Goal: Check status: Check status

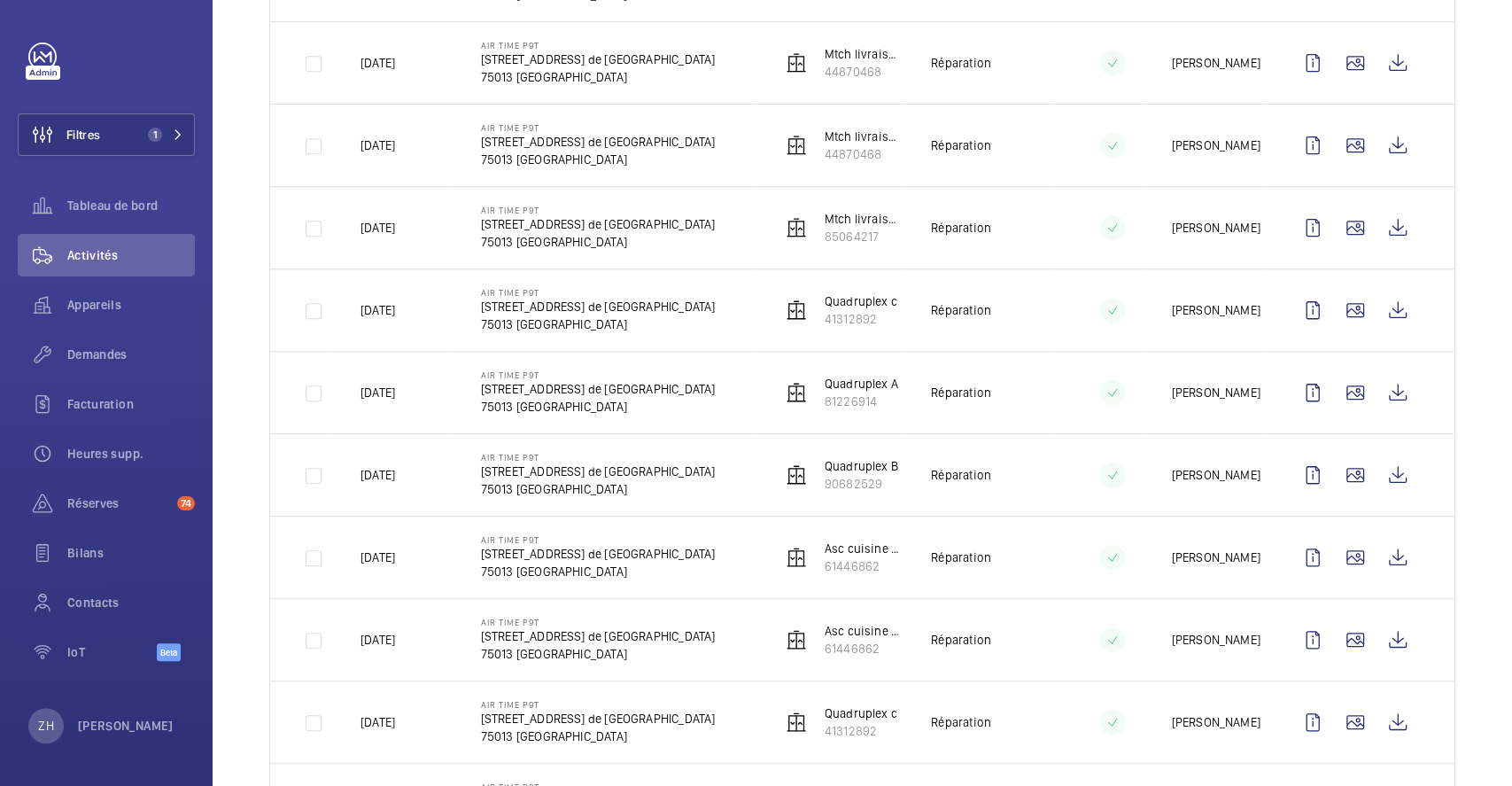
scroll to position [590, 0]
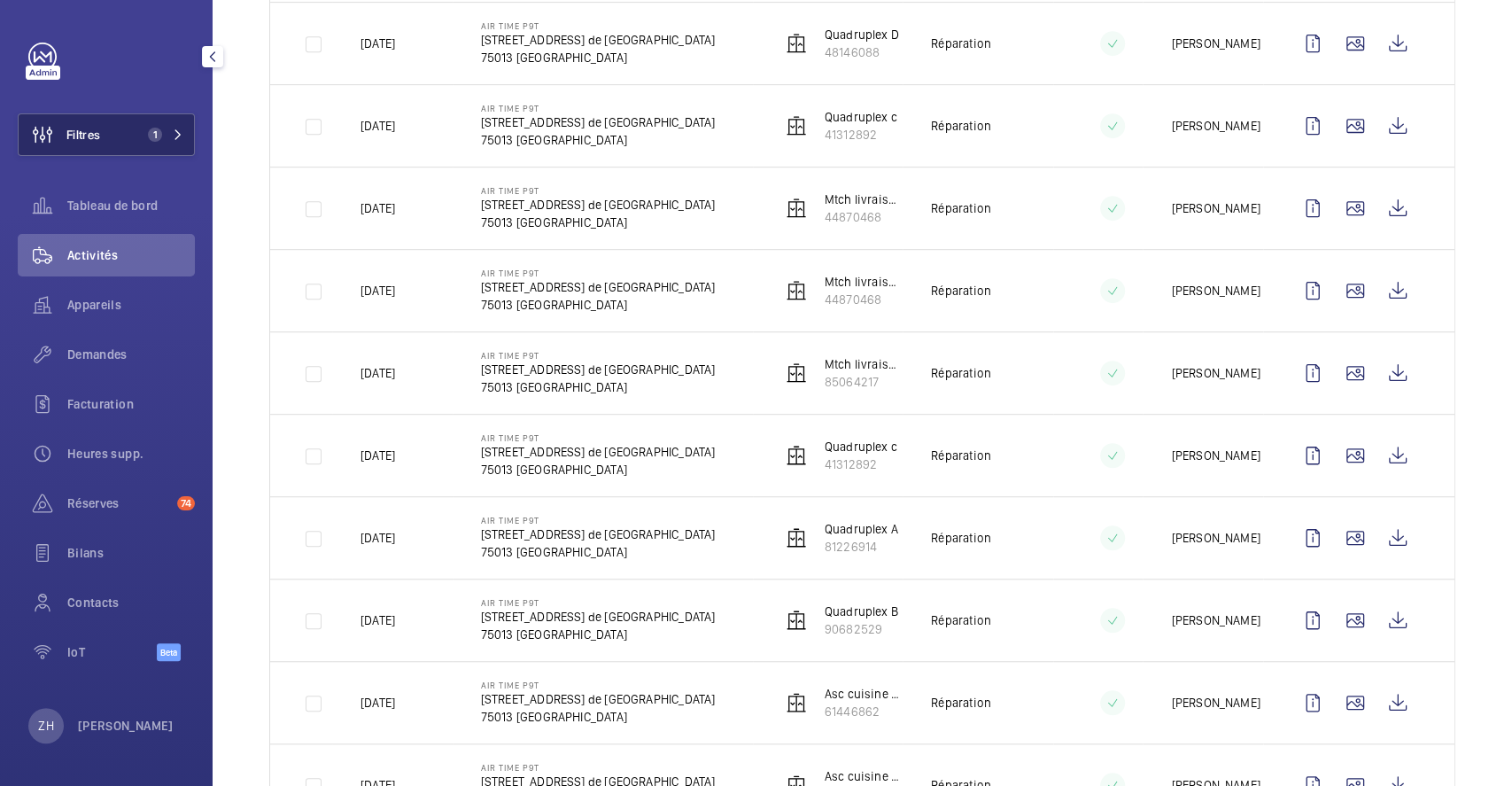
click at [82, 136] on span "Filtres" at bounding box center [83, 135] width 34 height 18
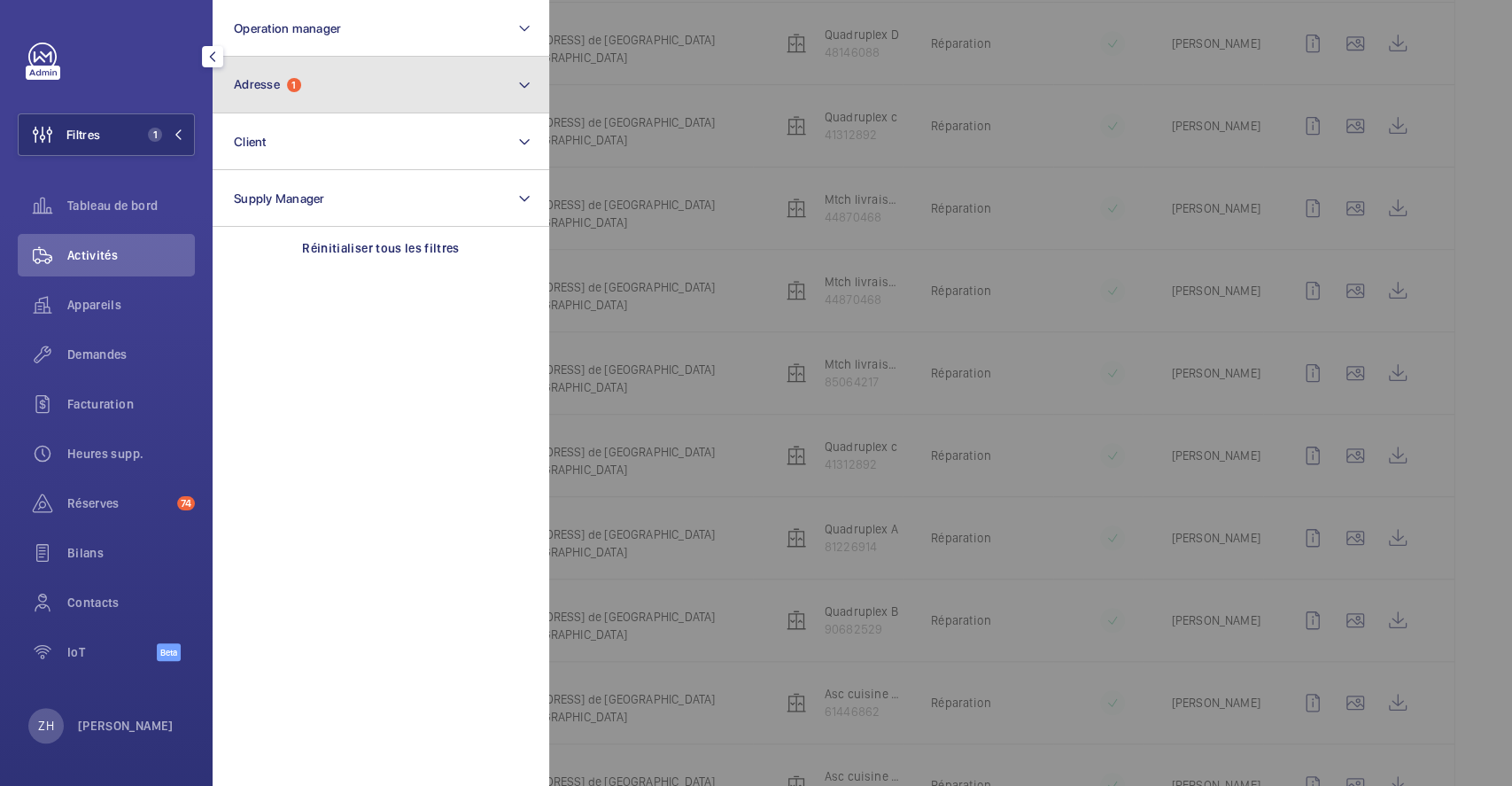
click at [304, 79] on button "Adresse 1" at bounding box center [381, 84] width 336 height 56
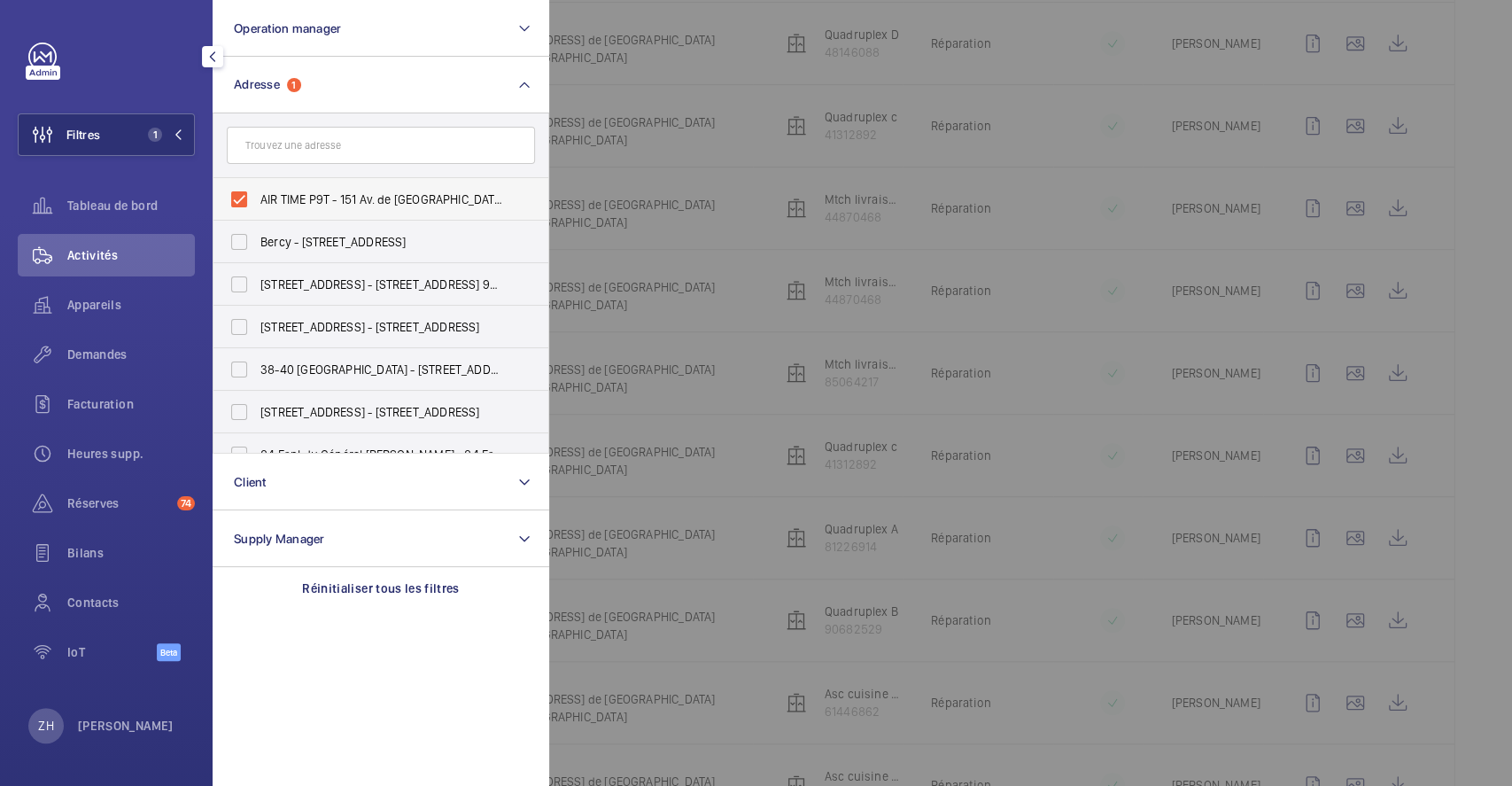
click at [244, 202] on label "AIR TIME P9T - 151 Av. de France, PARIS 75013" at bounding box center [367, 199] width 308 height 43
click at [244, 202] on input "AIR TIME P9T - 151 Av. de France, PARIS 75013" at bounding box center [239, 199] width 36 height 36
checkbox input "false"
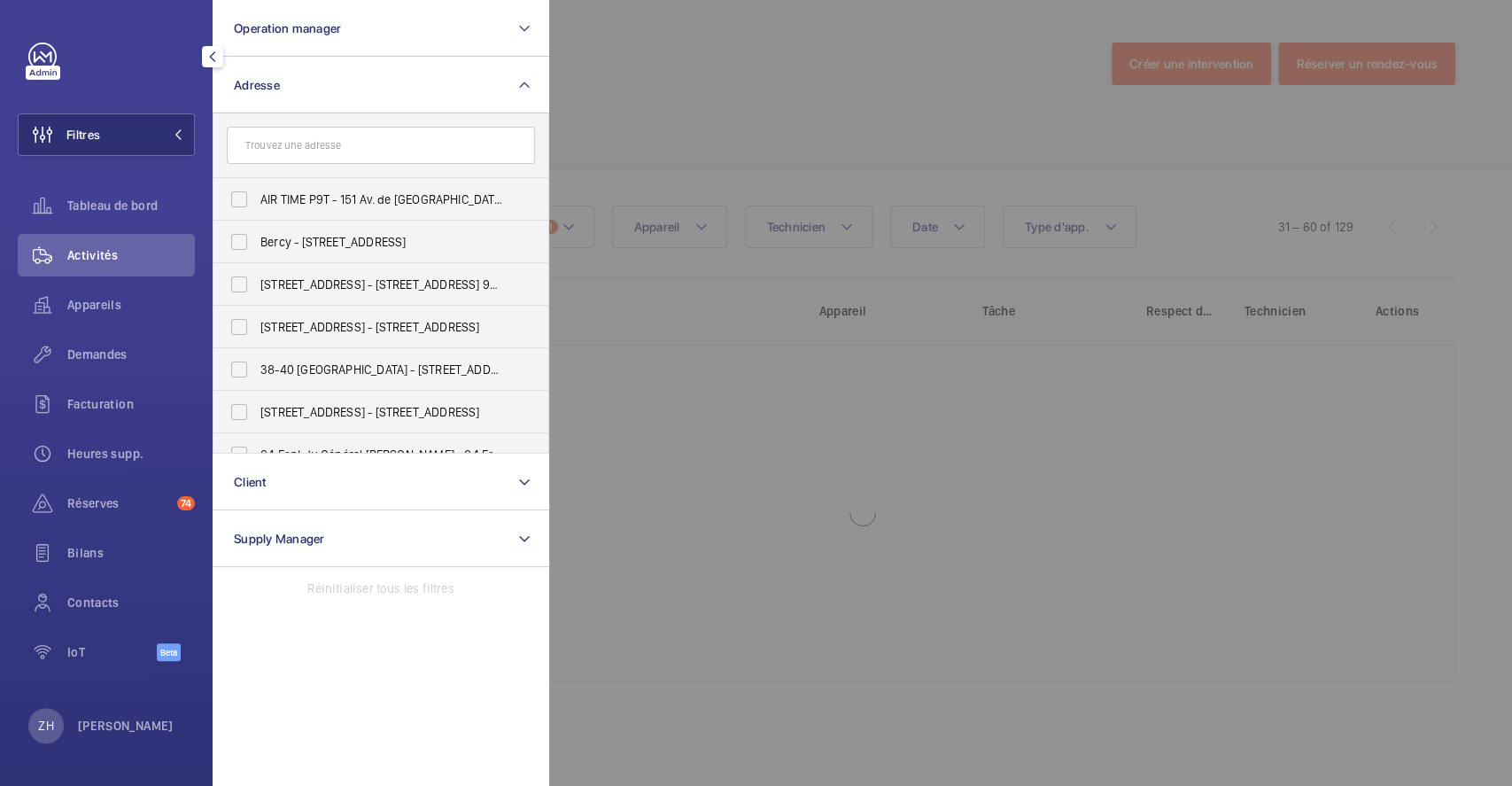
click at [640, 62] on div at bounding box center [1305, 393] width 1512 height 786
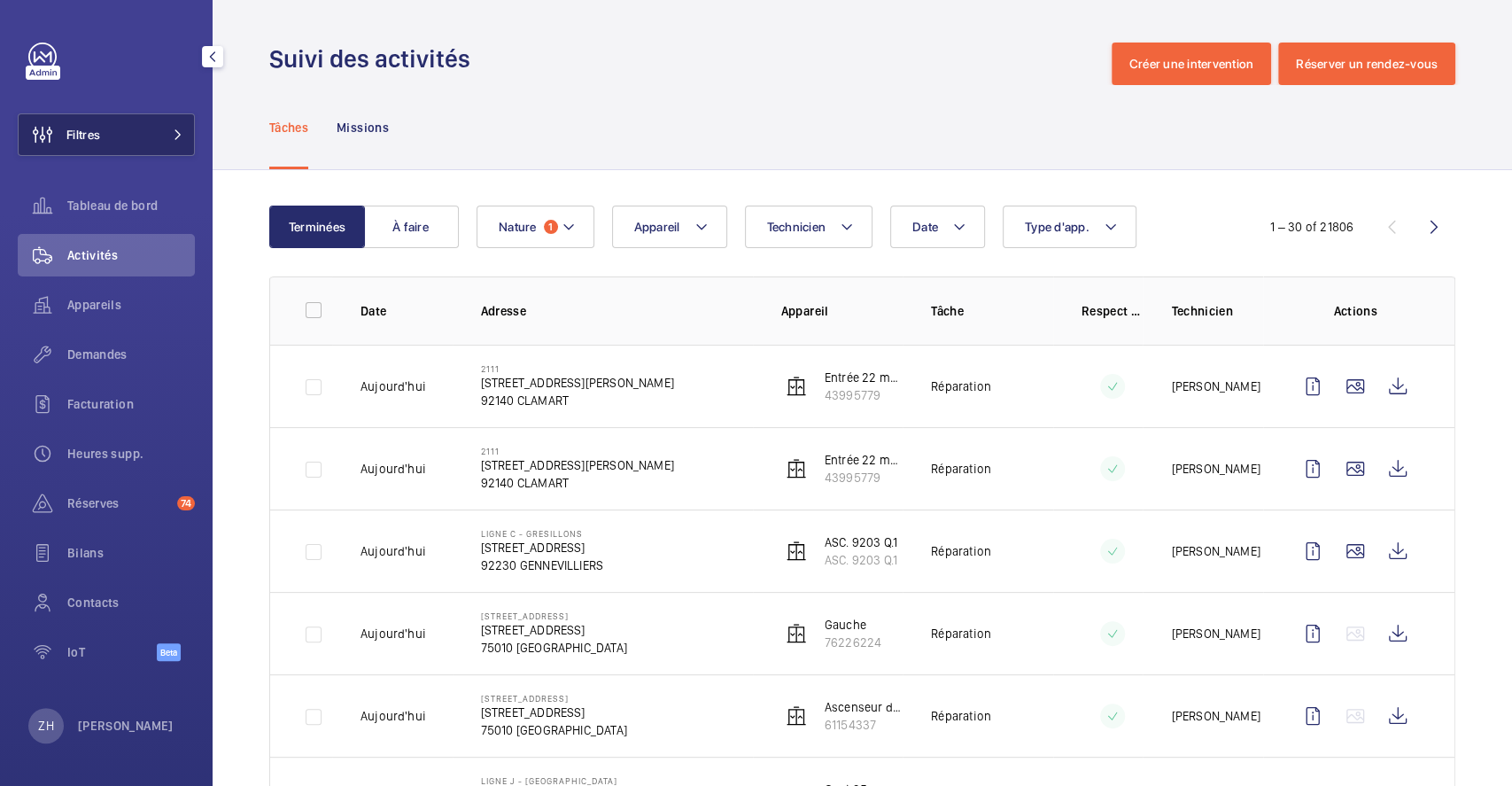
click at [127, 126] on button "Filtres" at bounding box center [106, 135] width 177 height 43
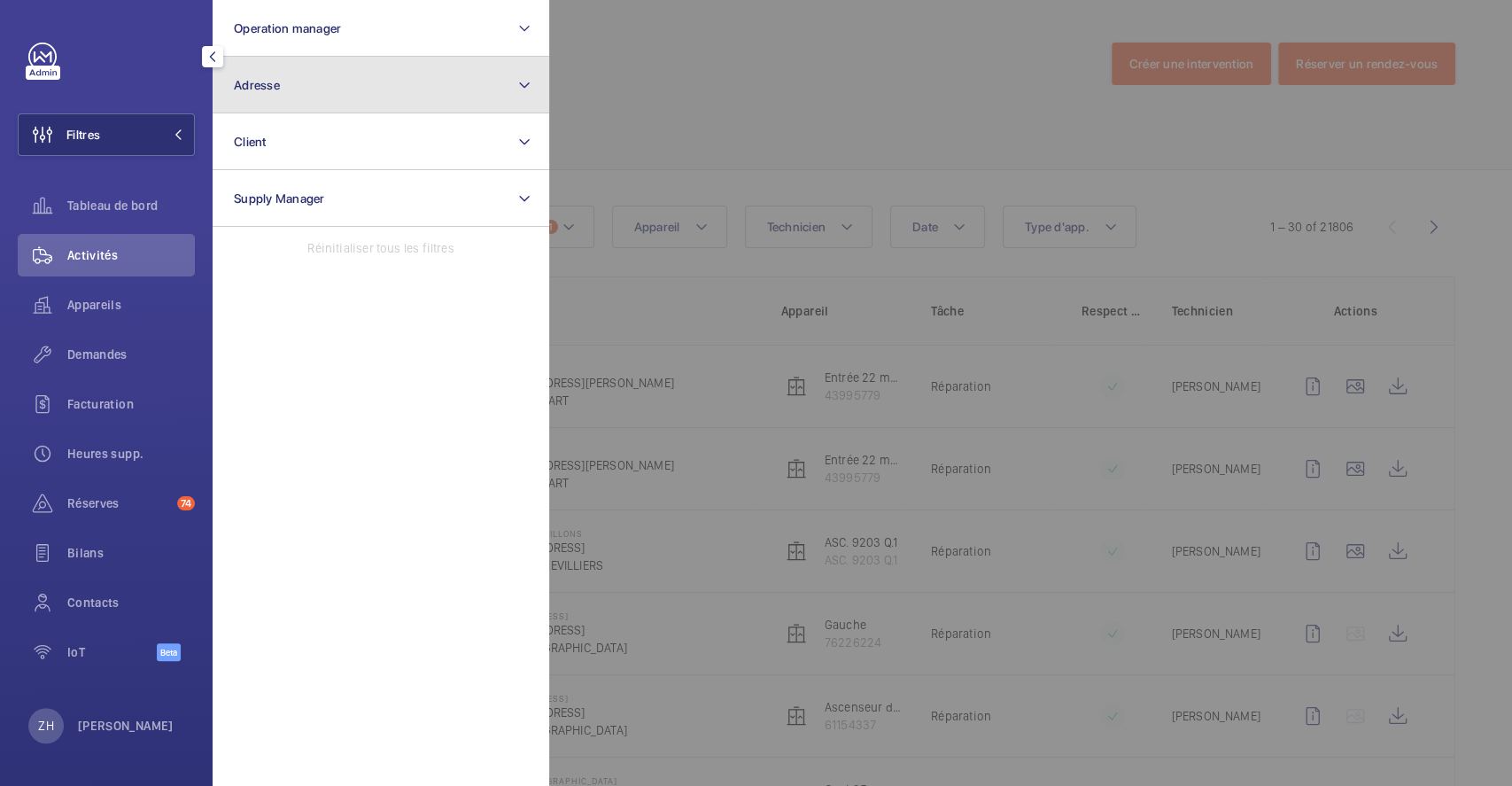
click at [354, 85] on button "Adresse" at bounding box center [381, 84] width 336 height 56
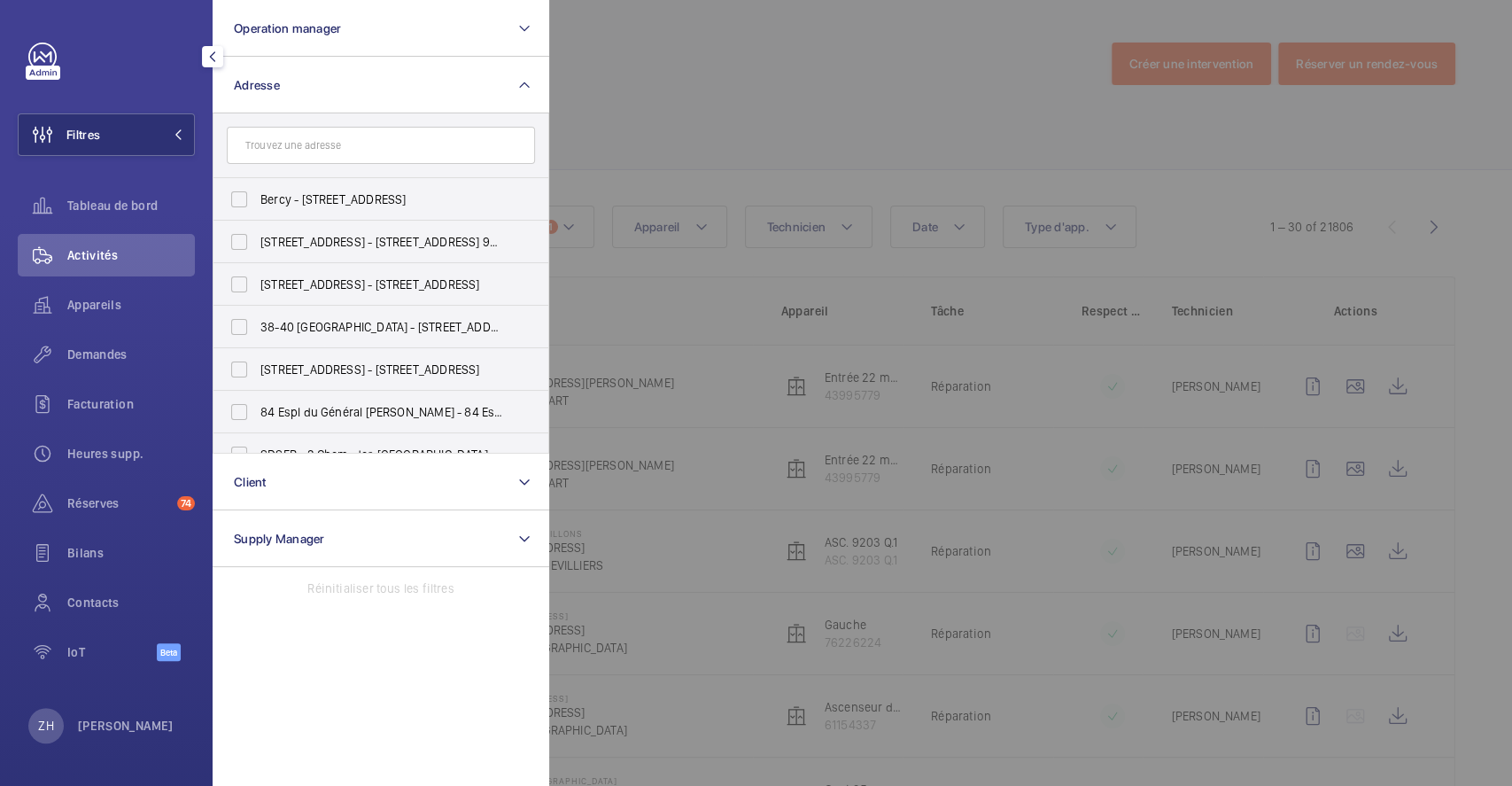
click at [323, 142] on input "text" at bounding box center [380, 146] width 308 height 38
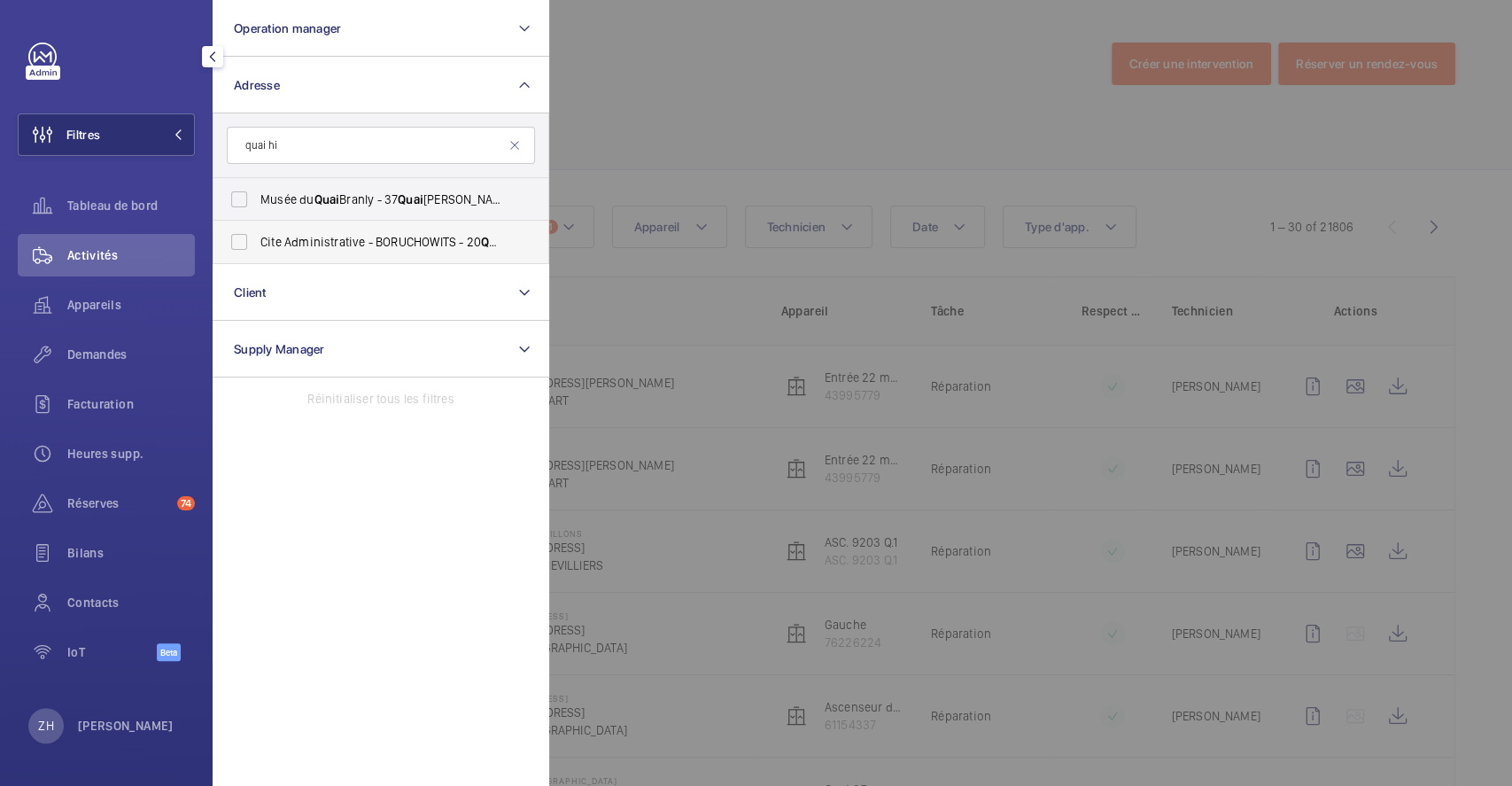
type input "quai hi"
click at [236, 246] on label "Cite Administrative - BORUCHOWITS - 20 Quai Hi ppolyte Rossignol, MELUN 77000" at bounding box center [367, 242] width 308 height 43
click at [236, 246] on input "Cite Administrative - BORUCHOWITS - 20 Quai Hi ppolyte Rossignol, MELUN 77000" at bounding box center [239, 242] width 36 height 36
checkbox input "true"
click at [707, 112] on div at bounding box center [1305, 393] width 1512 height 786
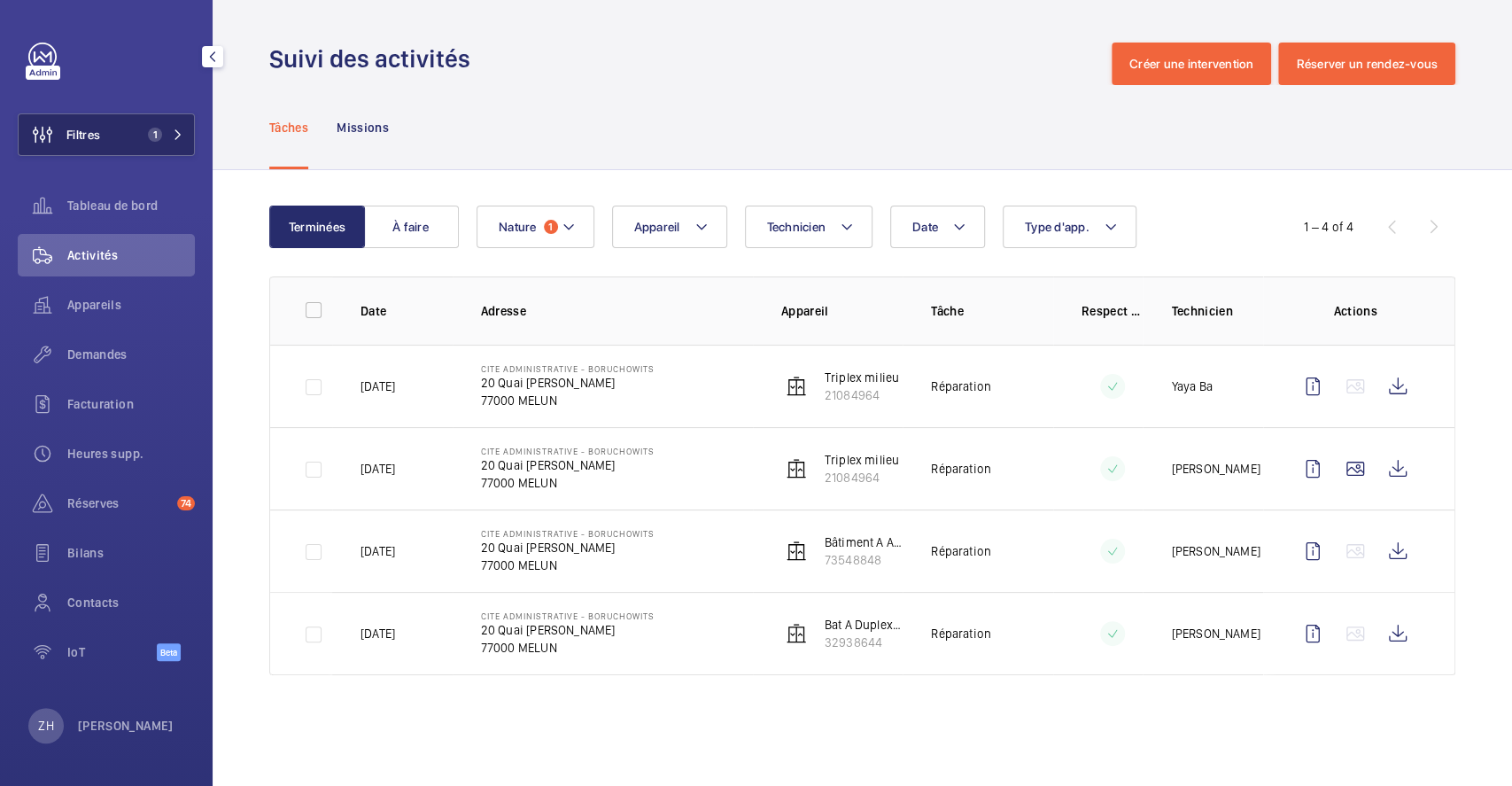
click at [112, 130] on button "Filtres 1" at bounding box center [106, 135] width 177 height 43
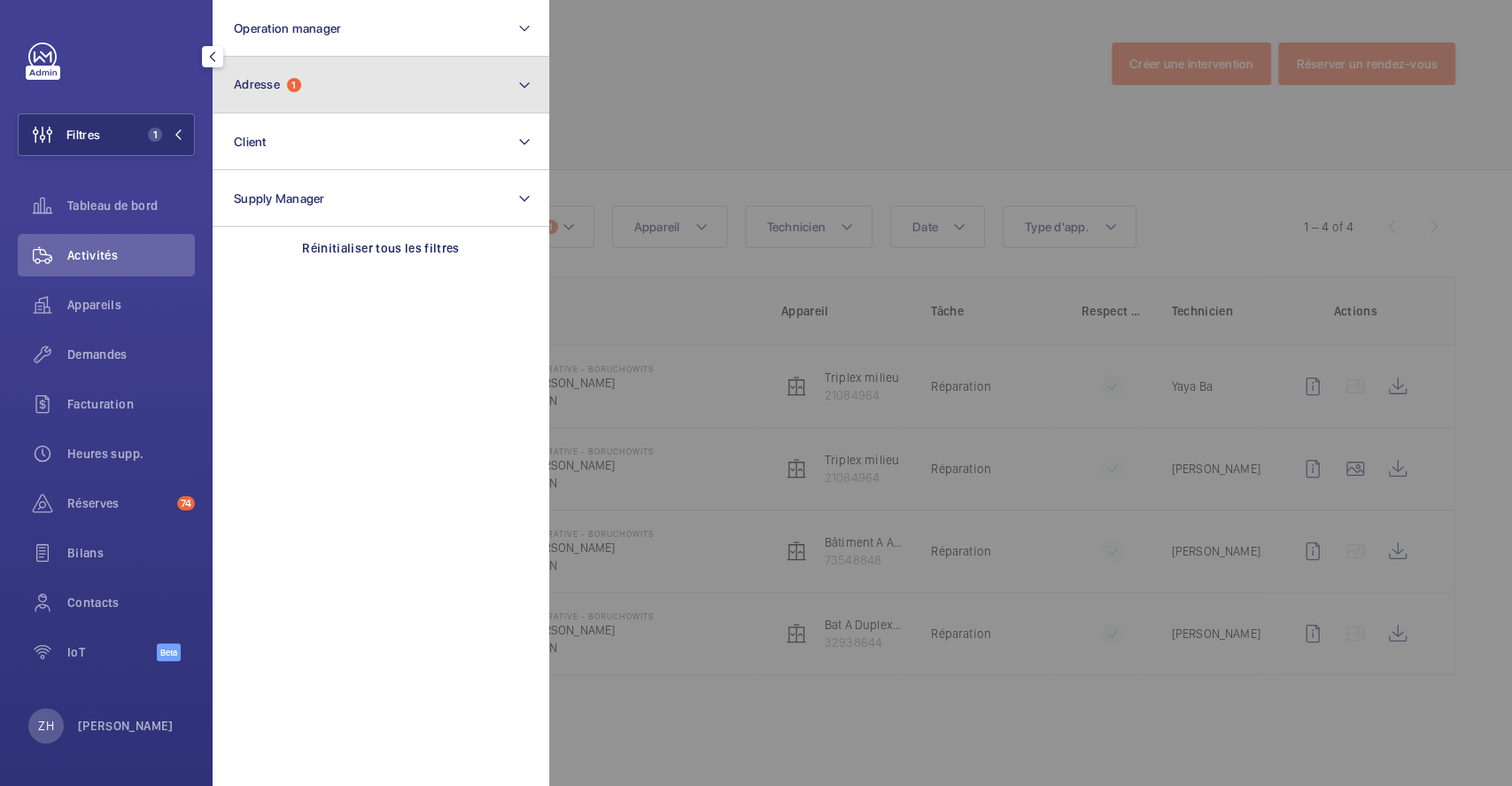
click at [451, 82] on button "Adresse 1" at bounding box center [381, 84] width 336 height 56
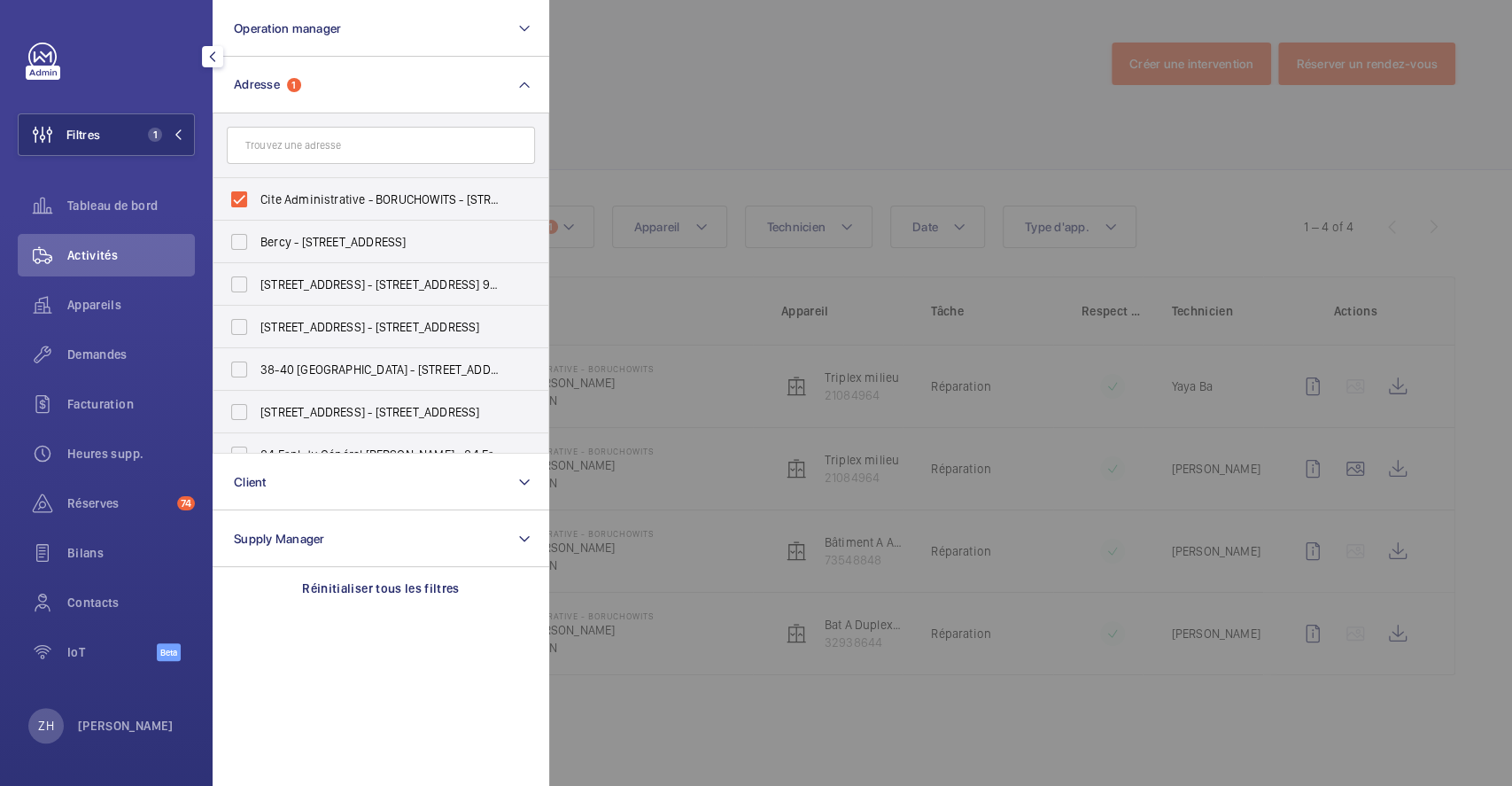
drag, startPoint x: 250, startPoint y: 197, endPoint x: 602, endPoint y: 140, distance: 356.6
click at [249, 196] on label "Cite Administrative - BORUCHOWITS - 20 Quai Hippolyte Rossignol, MELUN 77000" at bounding box center [367, 199] width 308 height 43
click at [249, 196] on input "Cite Administrative - BORUCHOWITS - 20 Quai Hippolyte Rossignol, MELUN 77000" at bounding box center [239, 199] width 36 height 36
checkbox input "false"
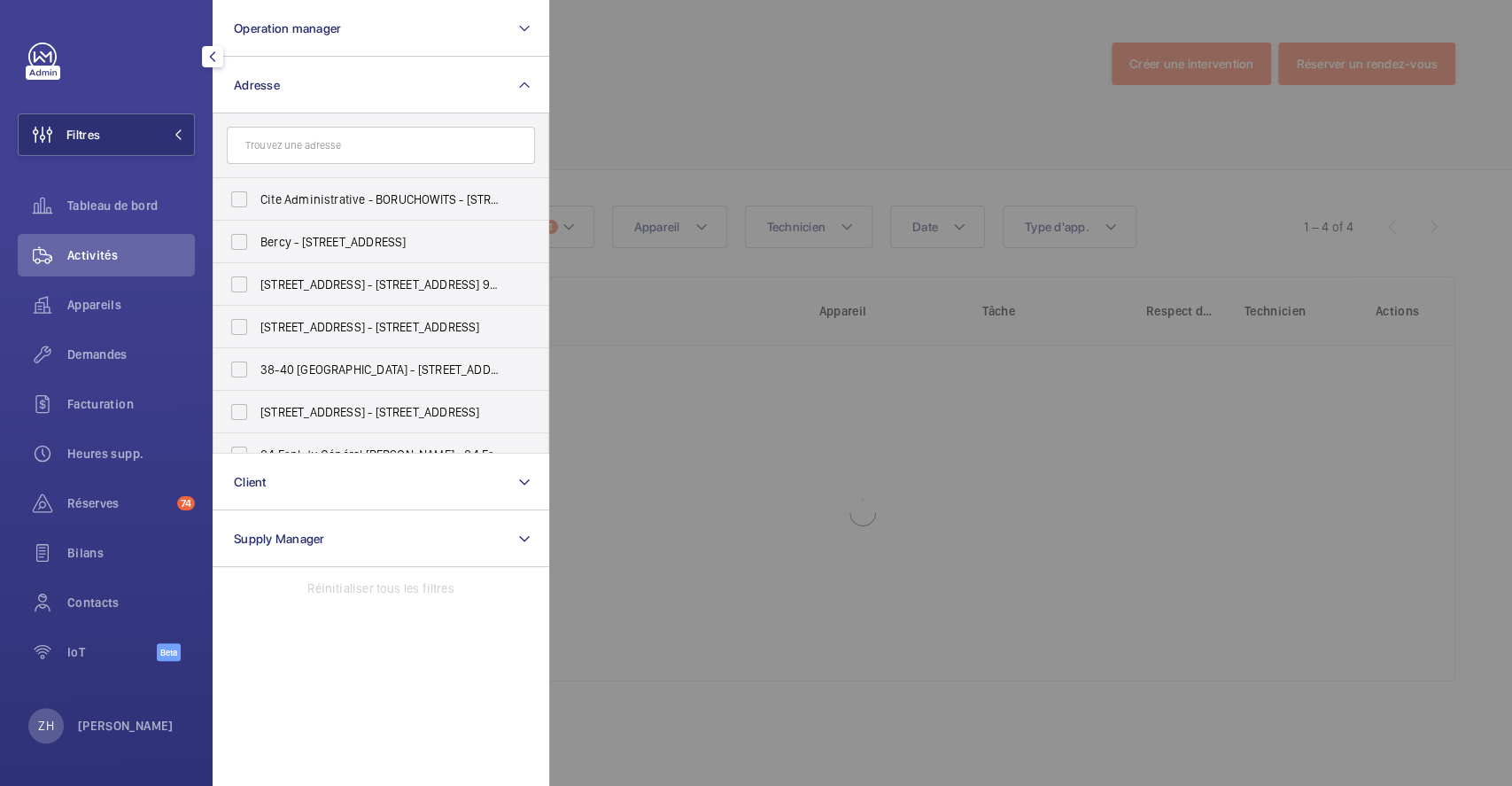
drag, startPoint x: 753, startPoint y: 74, endPoint x: 303, endPoint y: 104, distance: 451.0
click at [748, 75] on div at bounding box center [1305, 393] width 1512 height 786
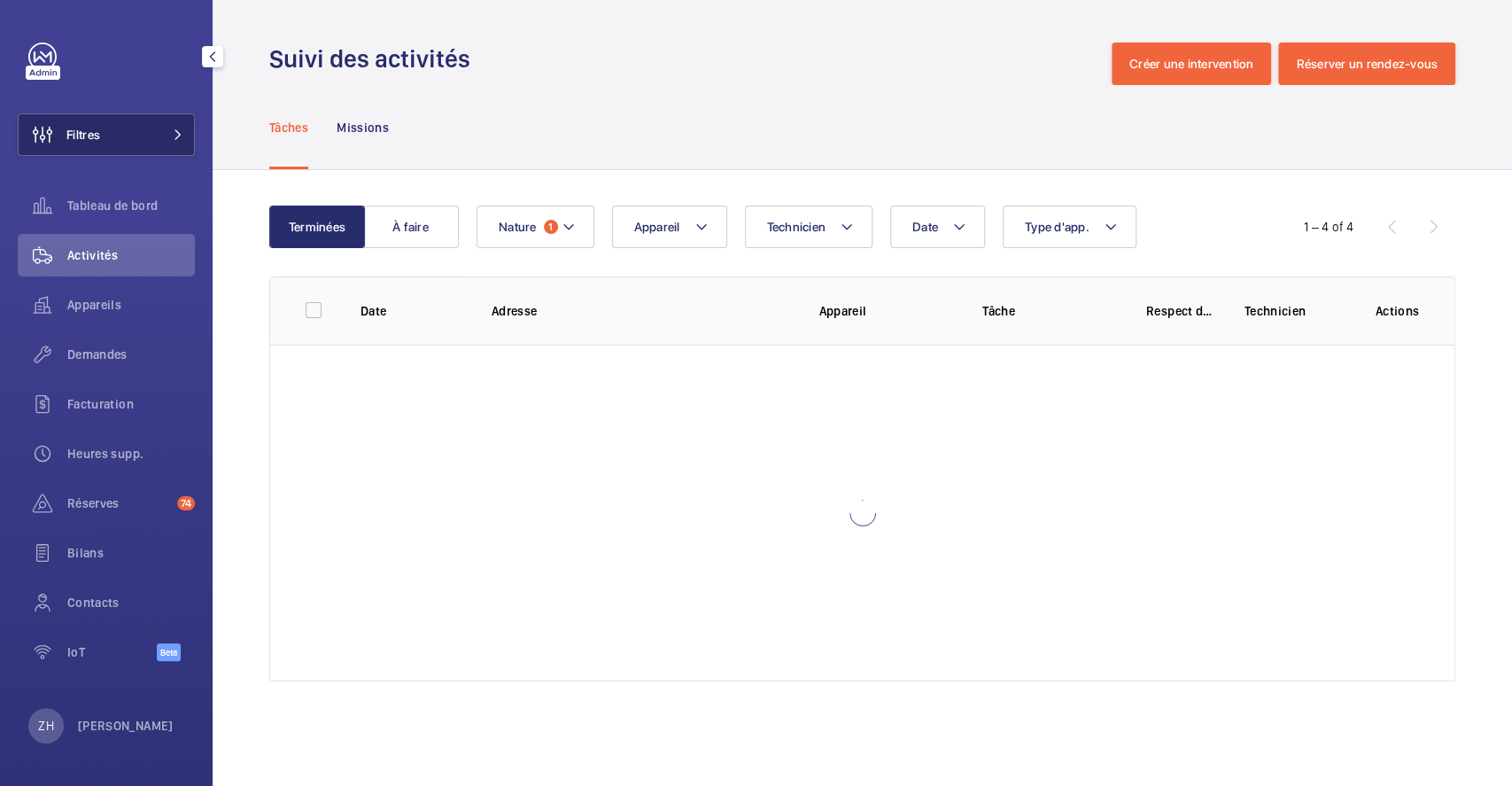
drag, startPoint x: 78, startPoint y: 139, endPoint x: 190, endPoint y: 135, distance: 112.1
click at [79, 139] on span "Filtres" at bounding box center [83, 135] width 34 height 18
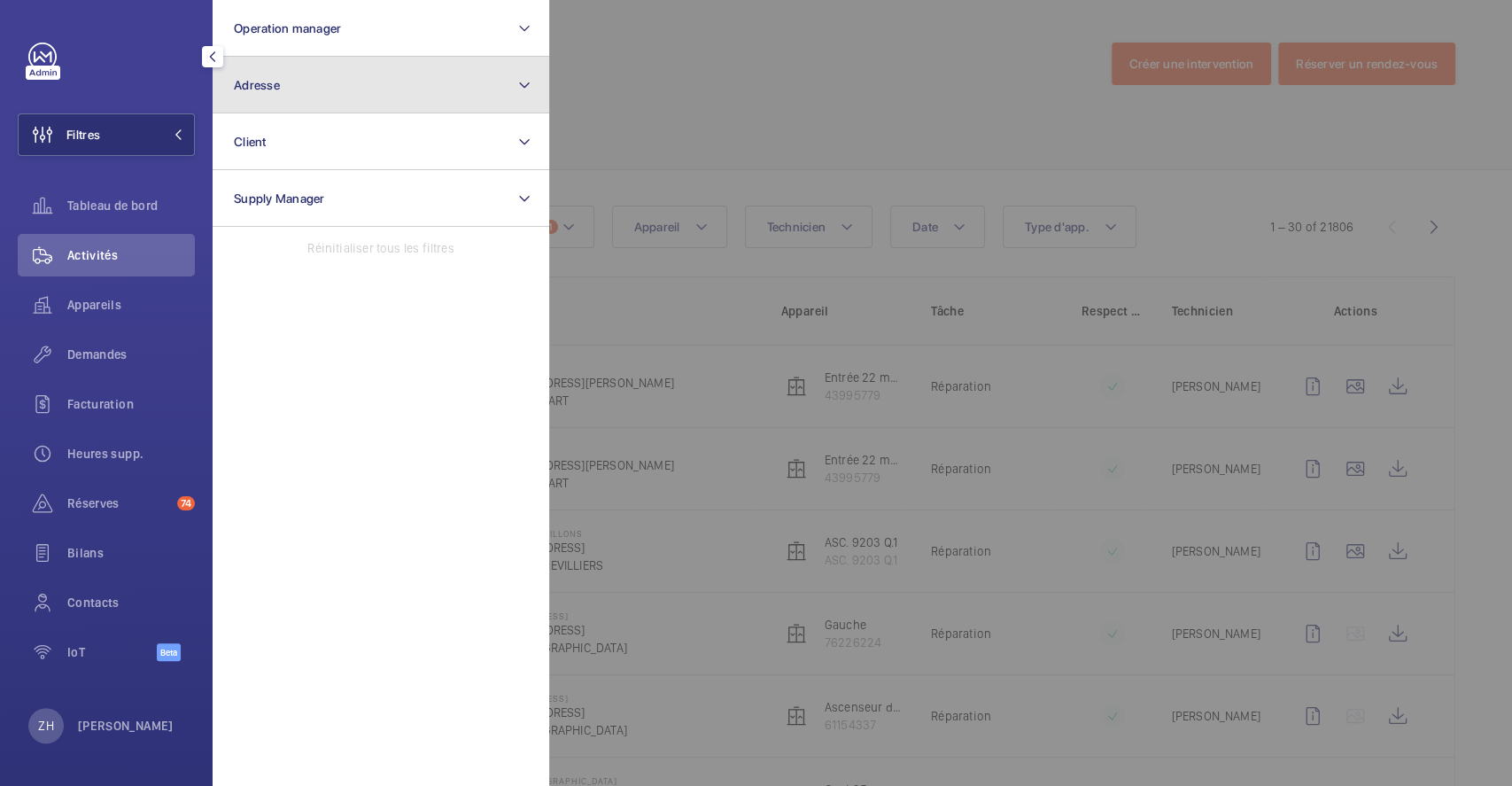
click at [372, 83] on button "Adresse" at bounding box center [381, 84] width 336 height 56
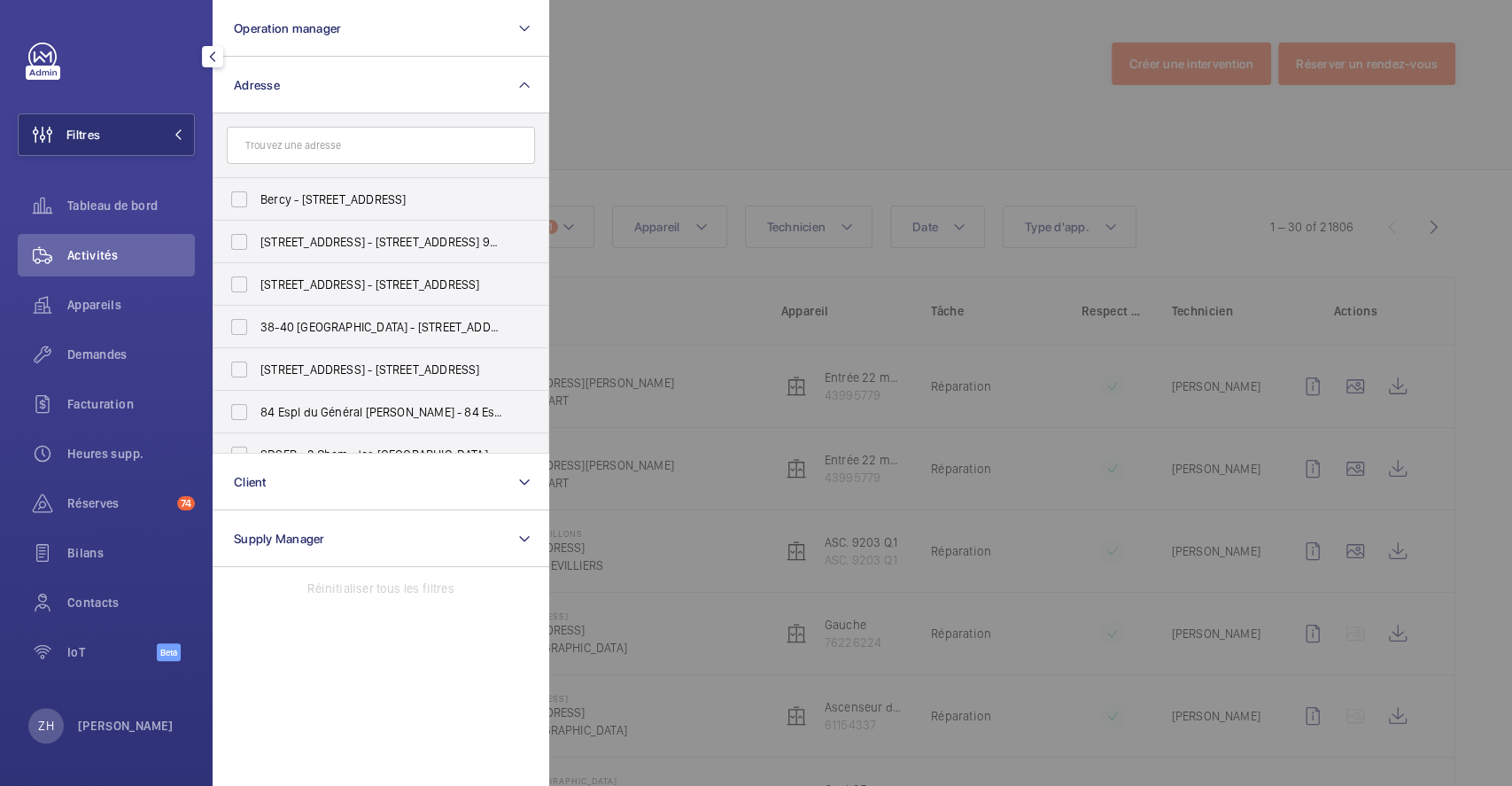
click at [354, 147] on input "text" at bounding box center [380, 146] width 308 height 38
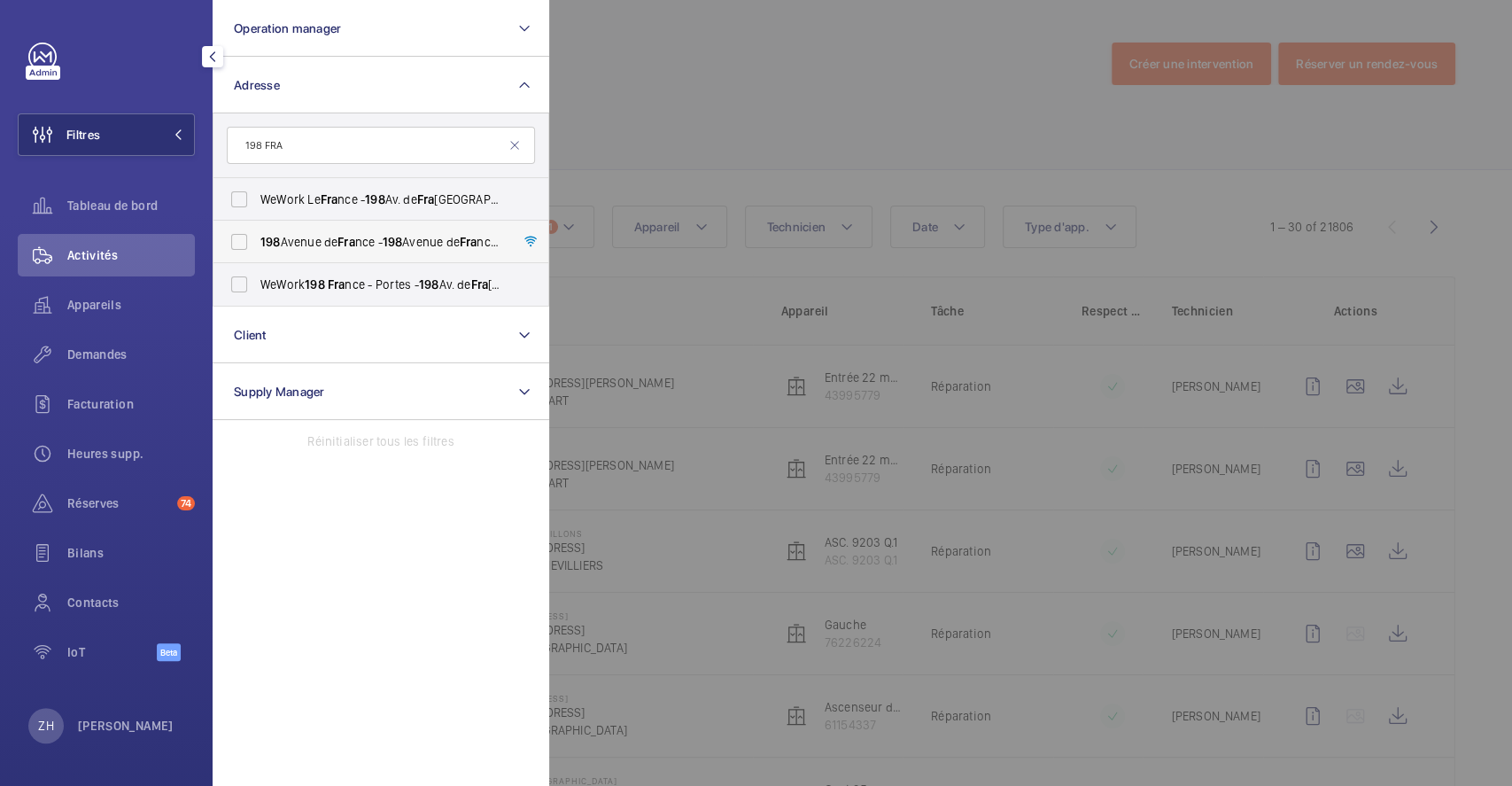
type input "198 FRA"
click at [234, 238] on label "198 Avenue de Fra nce - 198 Avenue de Fra nce, 75013 PARIS, PARIS 75013" at bounding box center [367, 242] width 308 height 43
click at [234, 238] on input "198 Avenue de Fra nce - 198 Avenue de Fra nce, 75013 PARIS, PARIS 75013" at bounding box center [239, 242] width 36 height 36
checkbox input "true"
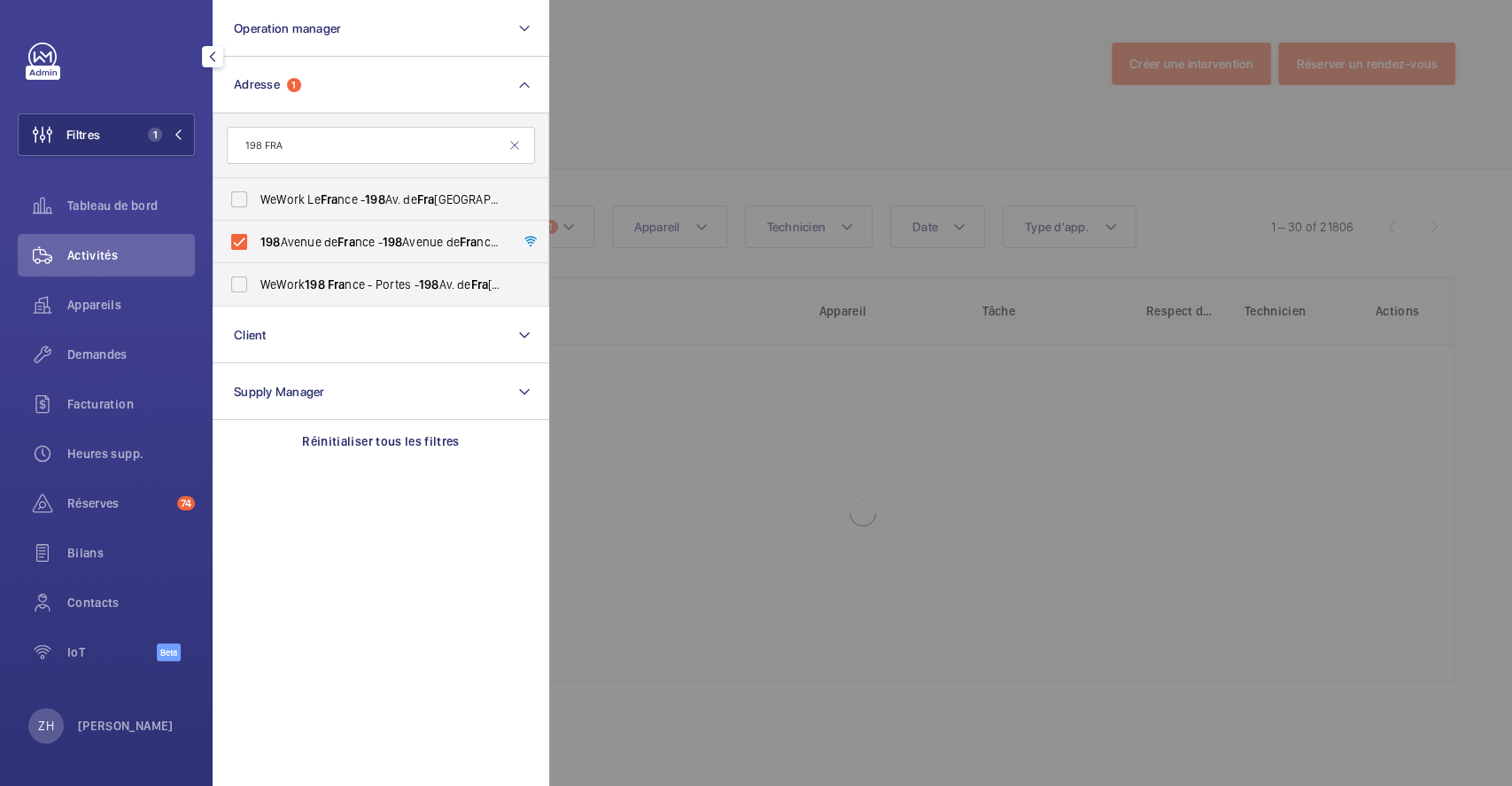
click at [669, 132] on div at bounding box center [1305, 393] width 1512 height 786
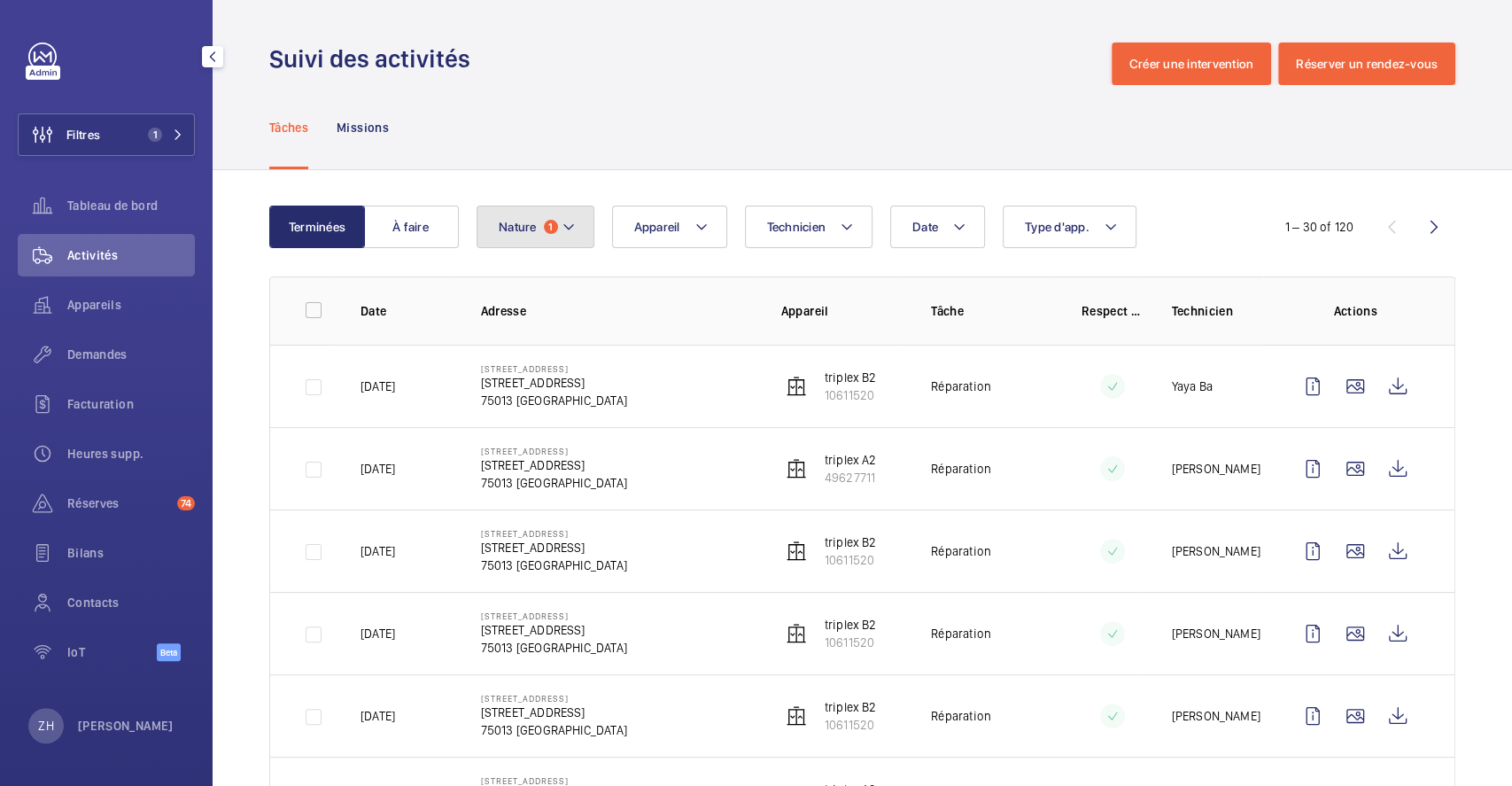
click at [584, 224] on button "Nature 1" at bounding box center [535, 227] width 118 height 43
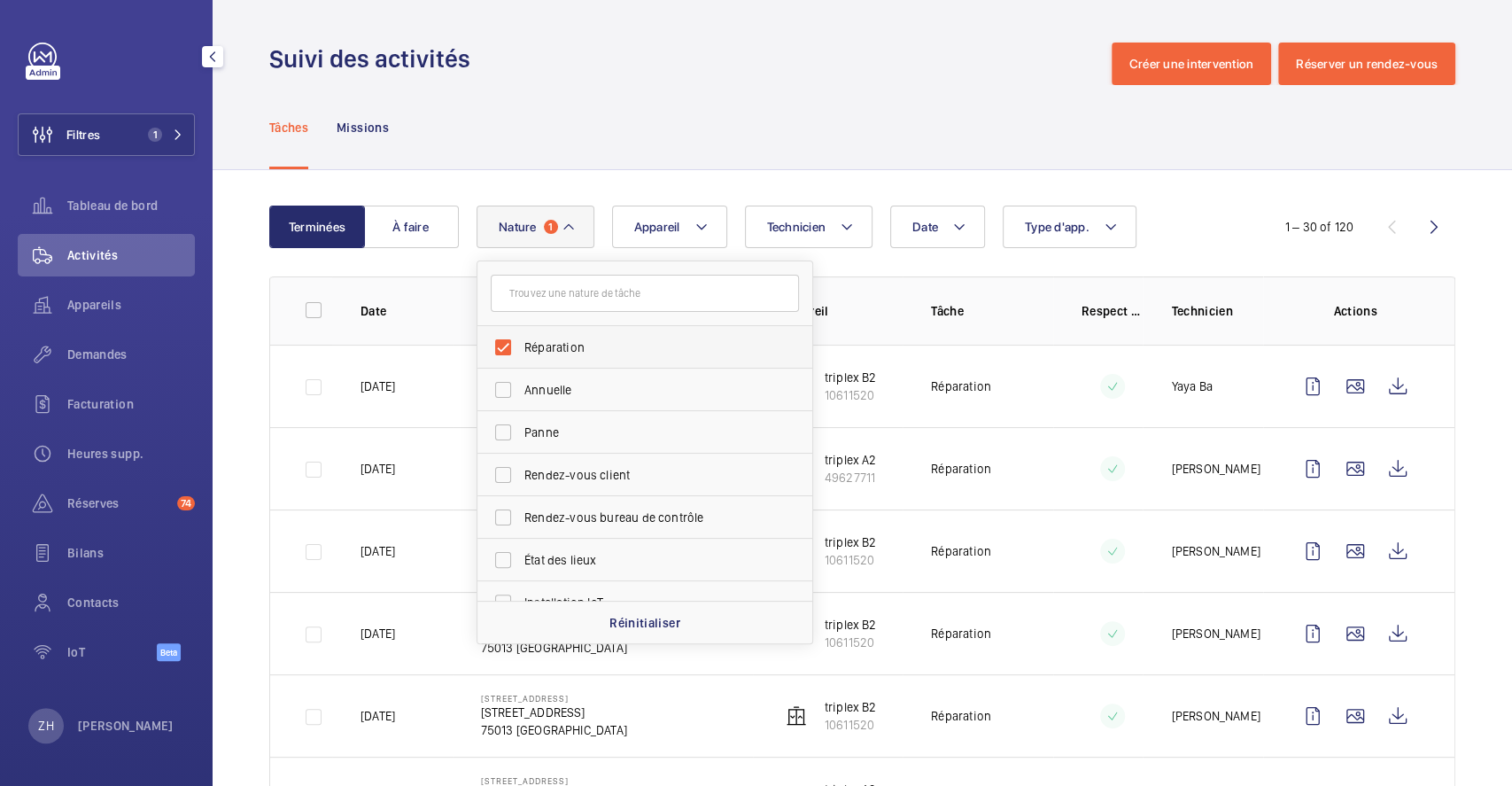
click at [511, 350] on label "Réparation" at bounding box center [630, 346] width 308 height 43
click at [511, 350] on input "Réparation" at bounding box center [503, 347] width 36 height 36
checkbox input "false"
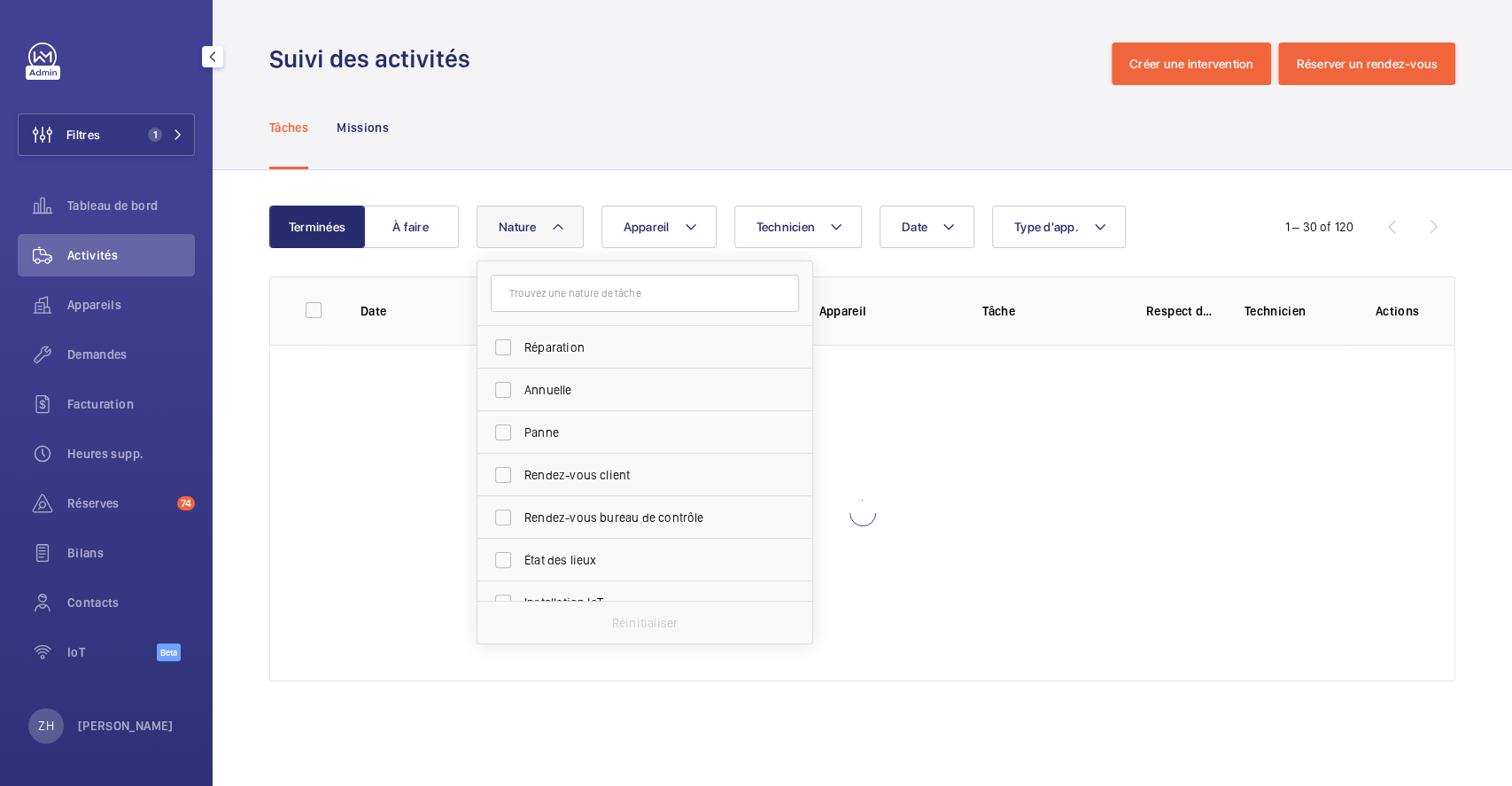
click at [738, 124] on div "Tâches Missions" at bounding box center [862, 127] width 1185 height 84
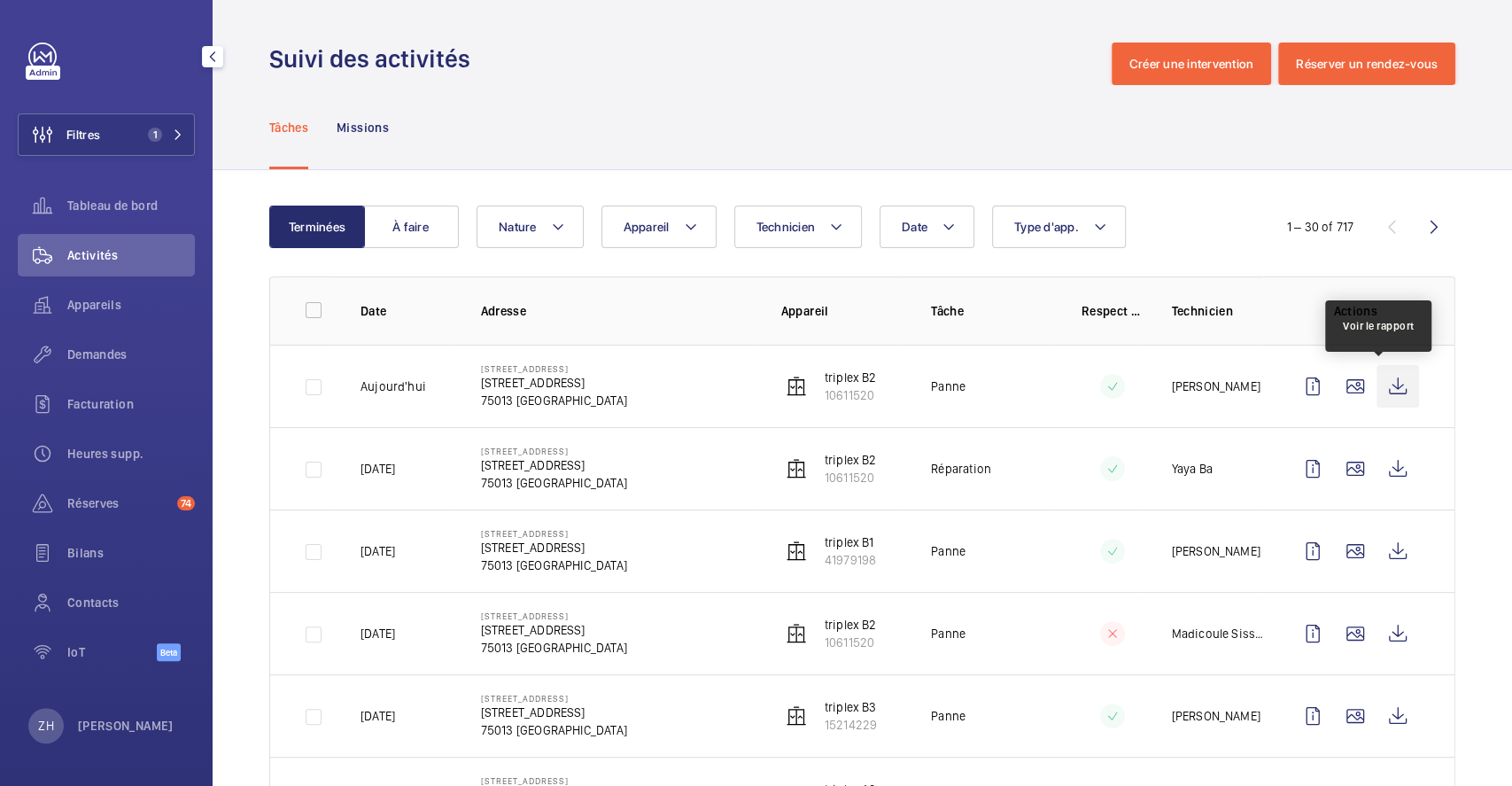
click at [1388, 390] on wm-front-icon-button at bounding box center [1397, 386] width 43 height 43
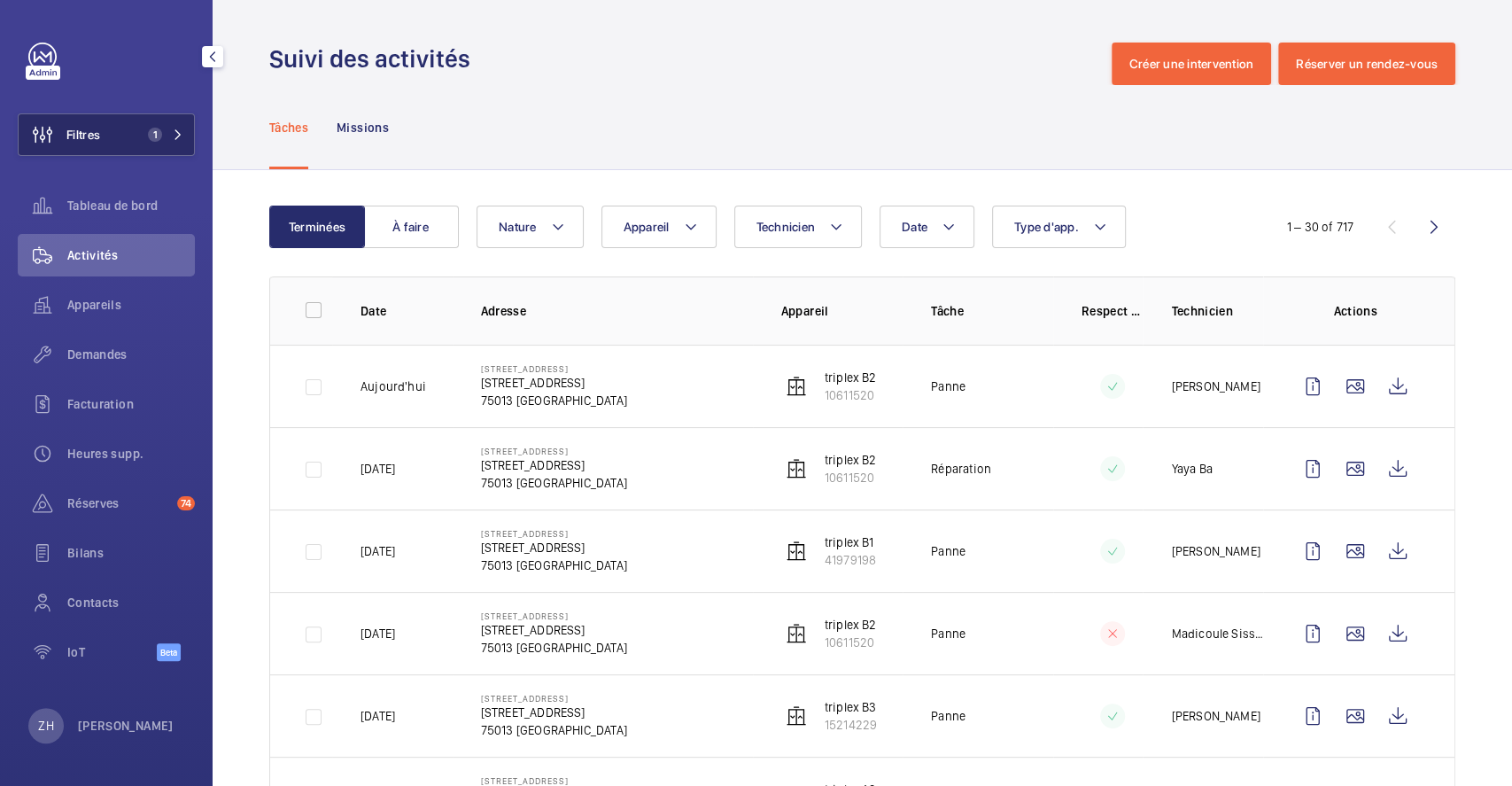
click at [100, 136] on span "Filtres" at bounding box center [83, 135] width 34 height 18
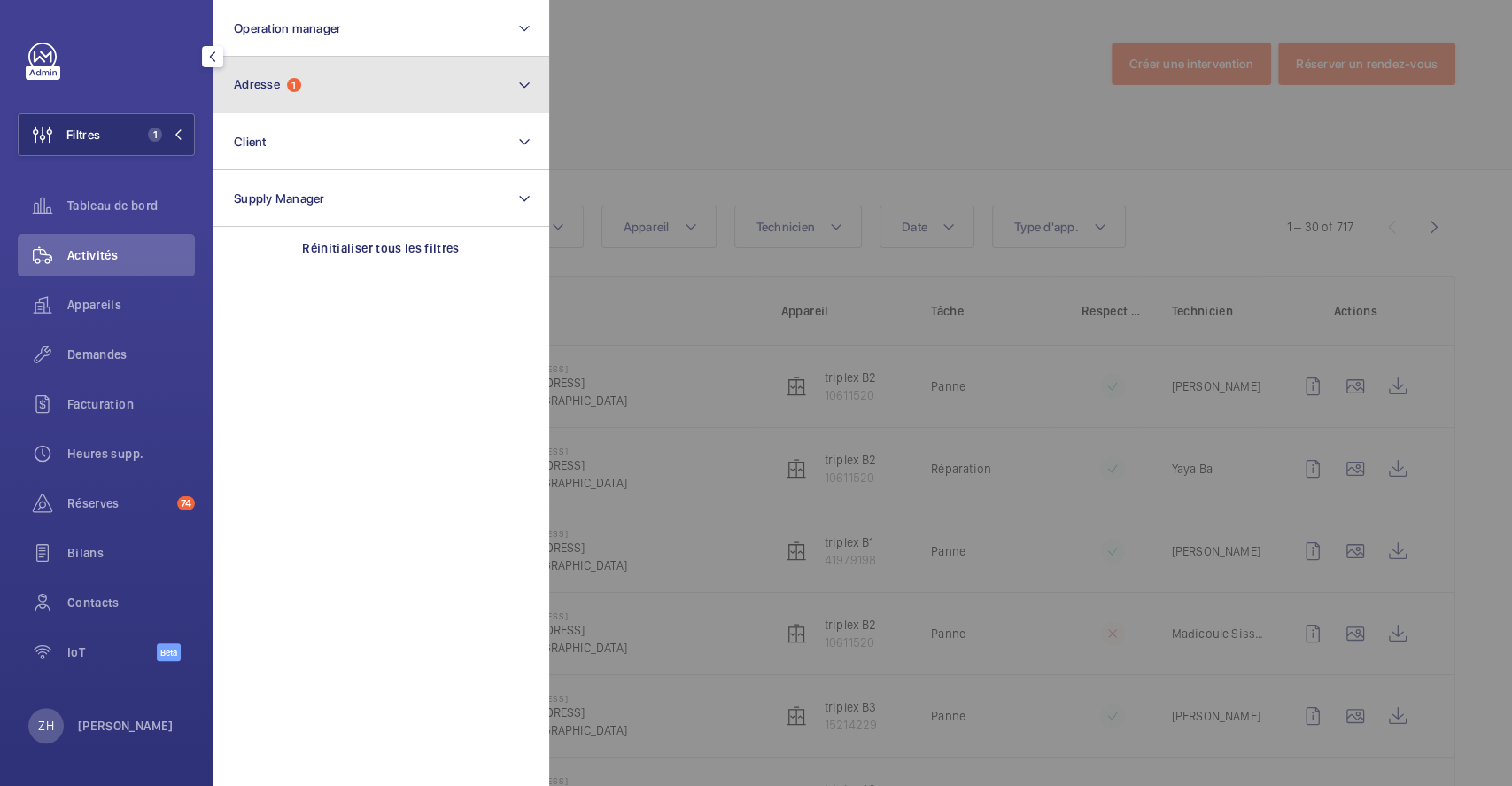
click at [376, 96] on button "Adresse 1" at bounding box center [381, 84] width 336 height 56
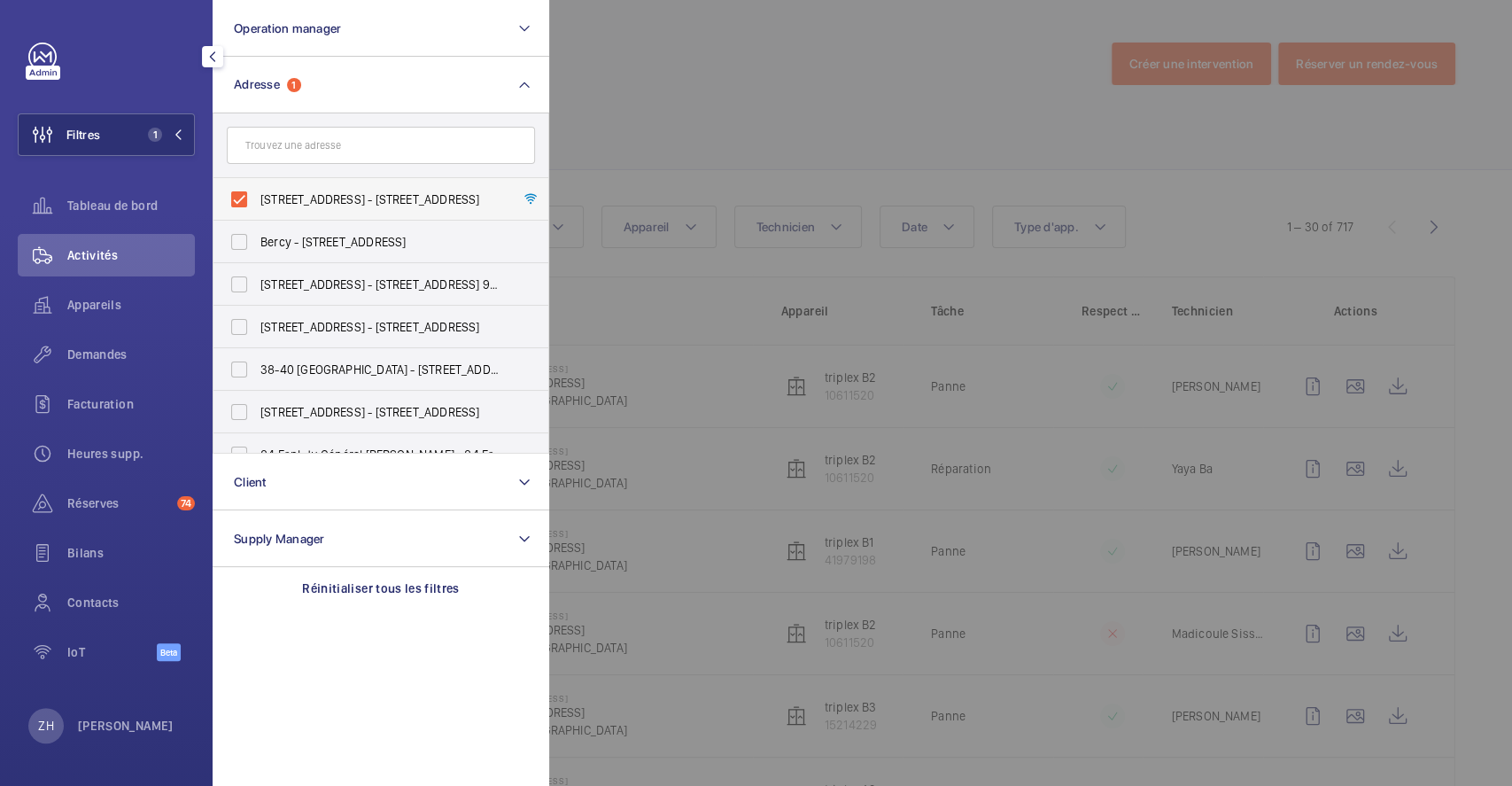
click at [242, 194] on label "198 Avenue de France - 198 Avenue de France, 75013 PARIS, PARIS 75013" at bounding box center [367, 199] width 308 height 43
click at [242, 194] on input "198 Avenue de France - 198 Avenue de France, 75013 PARIS, PARIS 75013" at bounding box center [239, 199] width 36 height 36
checkbox input "false"
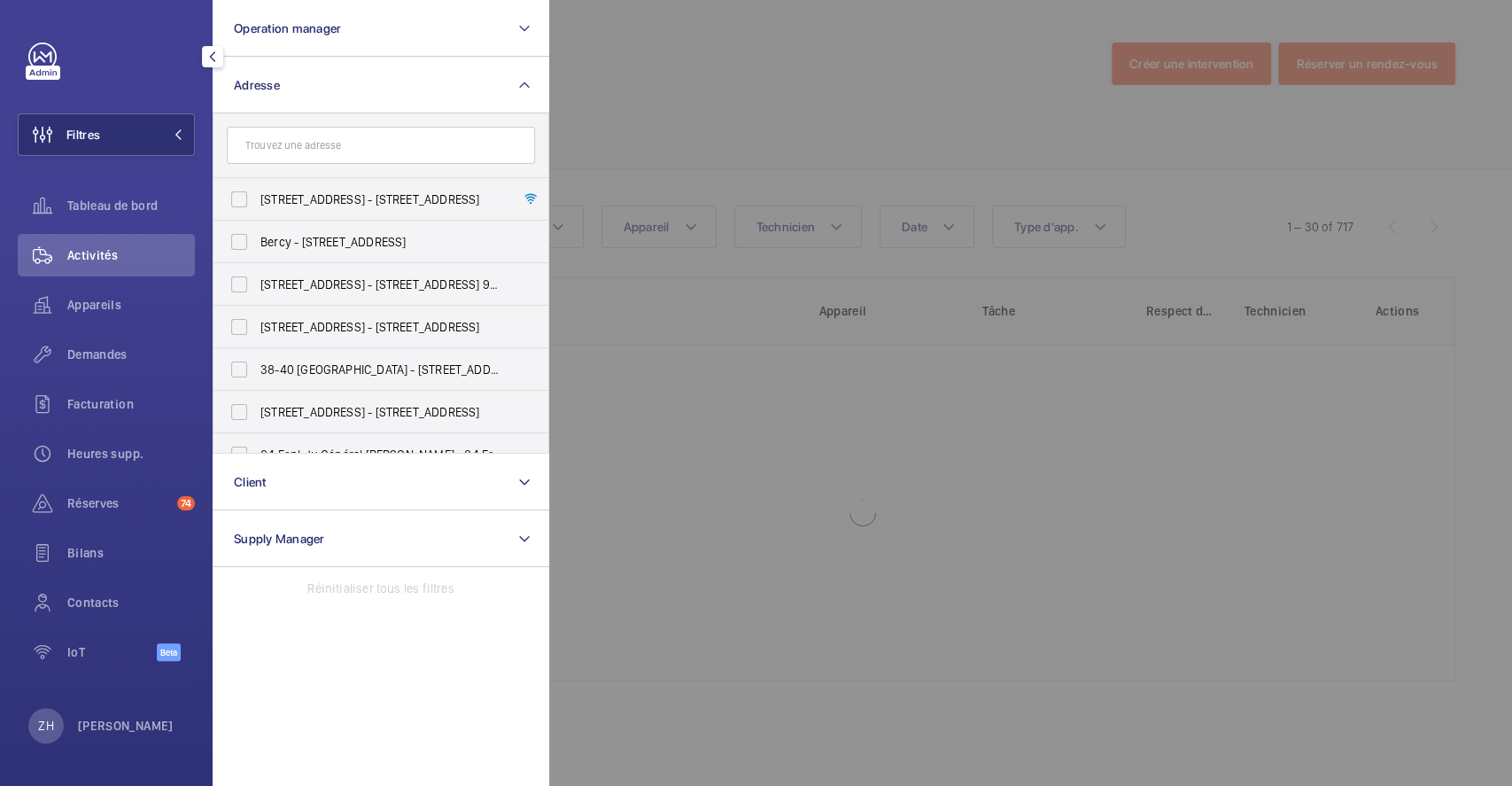
click at [758, 76] on div at bounding box center [1305, 393] width 1512 height 786
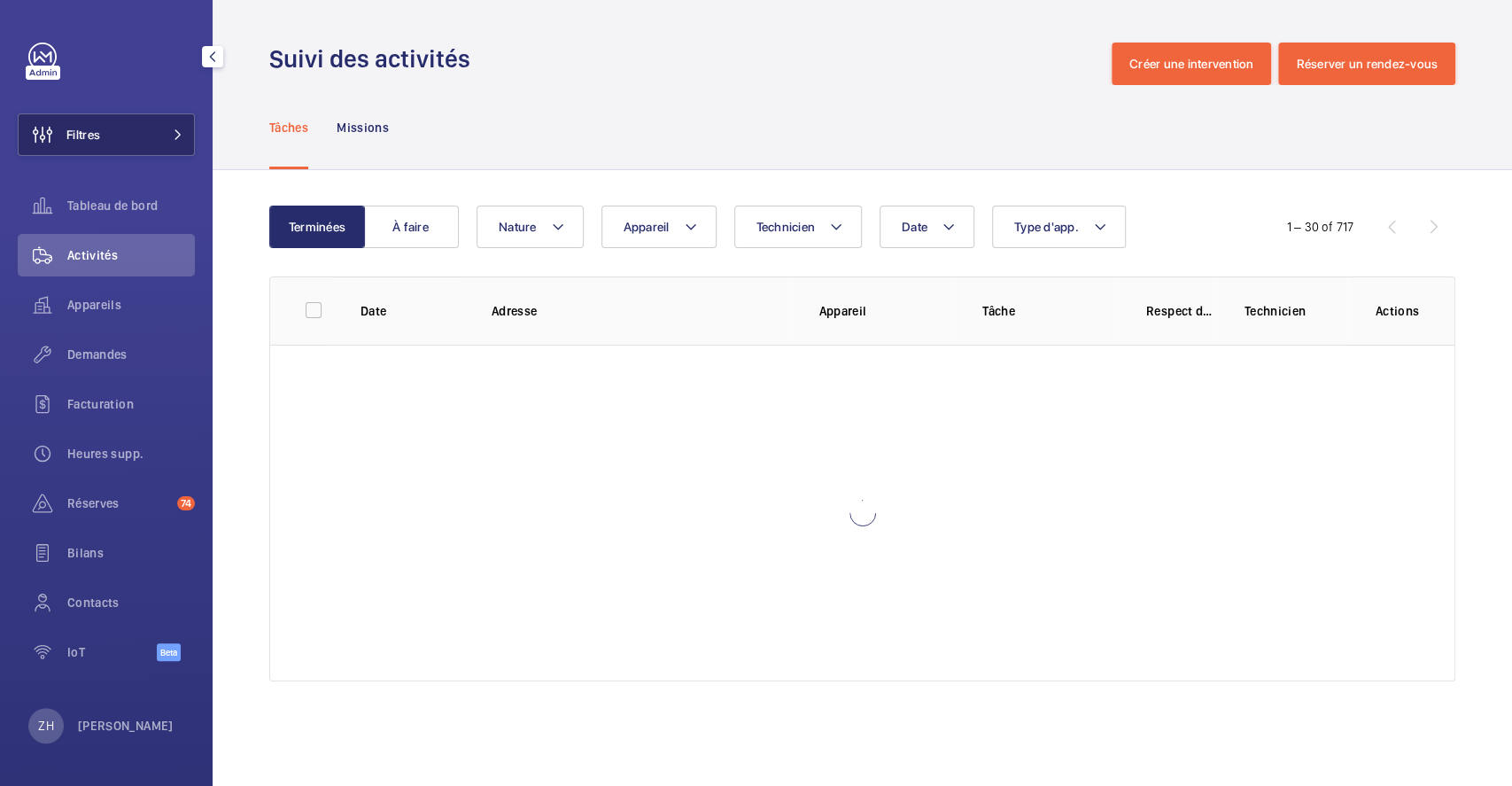
click at [124, 126] on button "Filtres" at bounding box center [106, 135] width 177 height 43
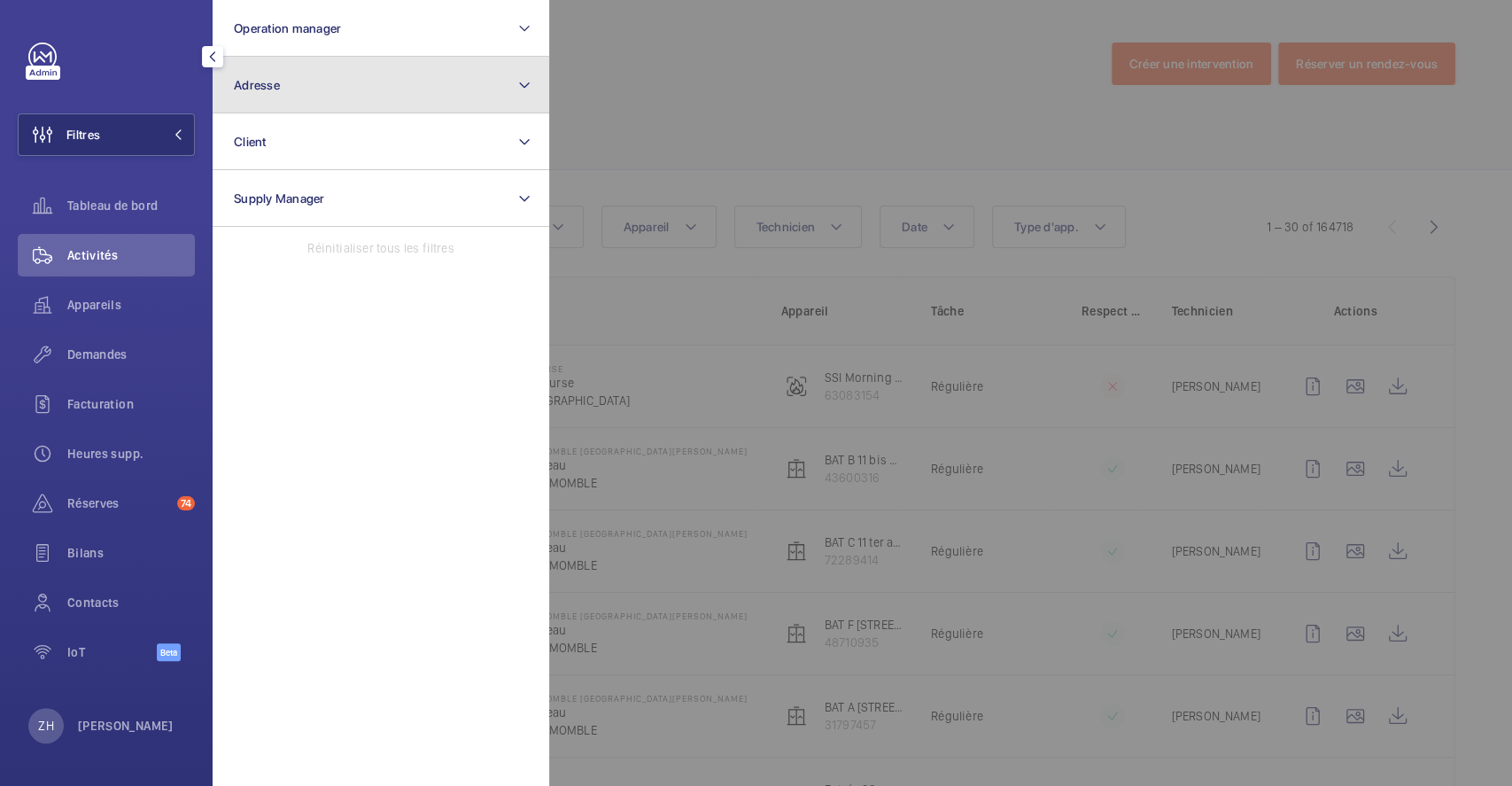
click at [279, 87] on button "Adresse" at bounding box center [381, 84] width 336 height 56
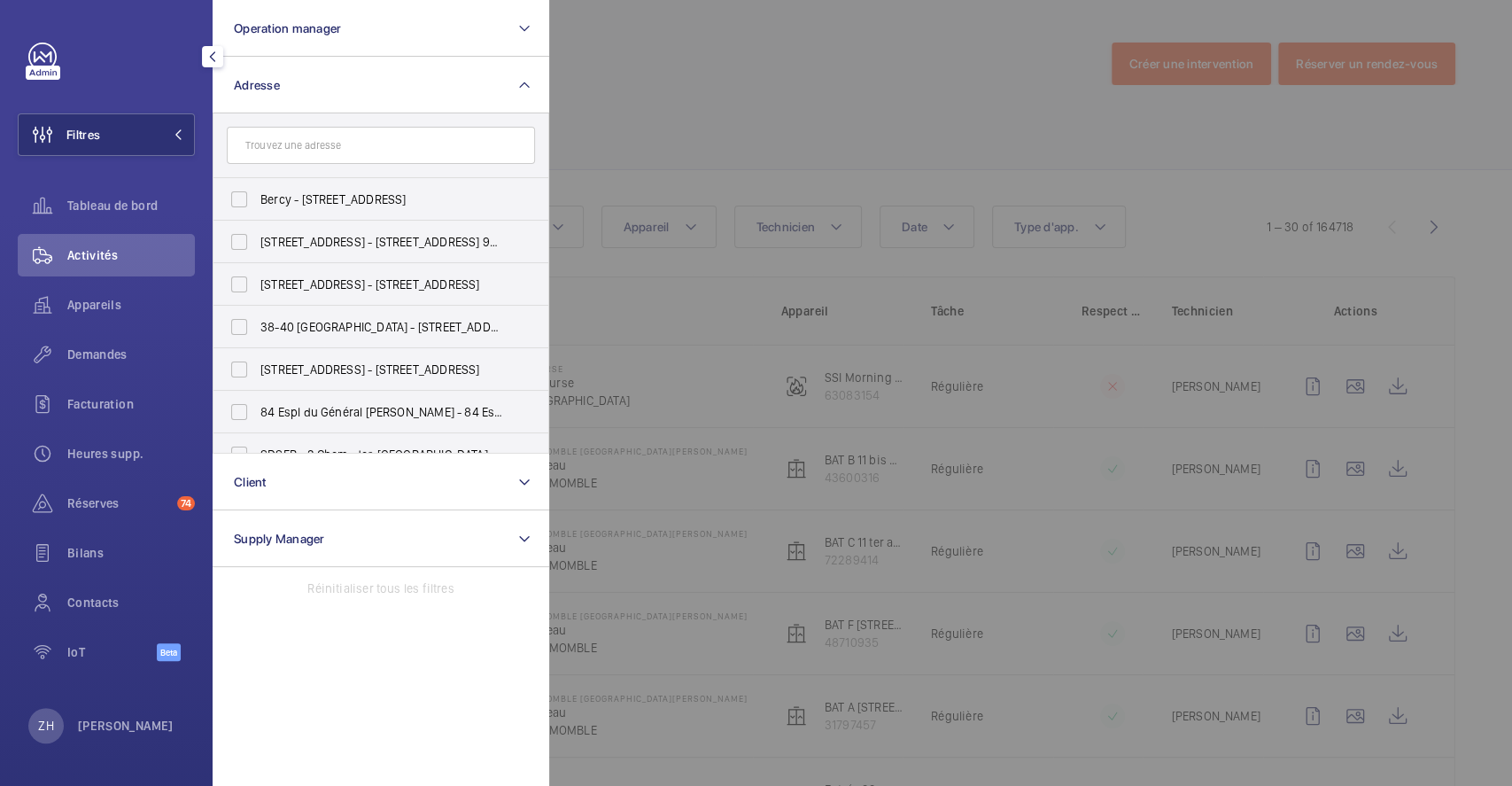
click at [290, 146] on input "text" at bounding box center [380, 146] width 308 height 38
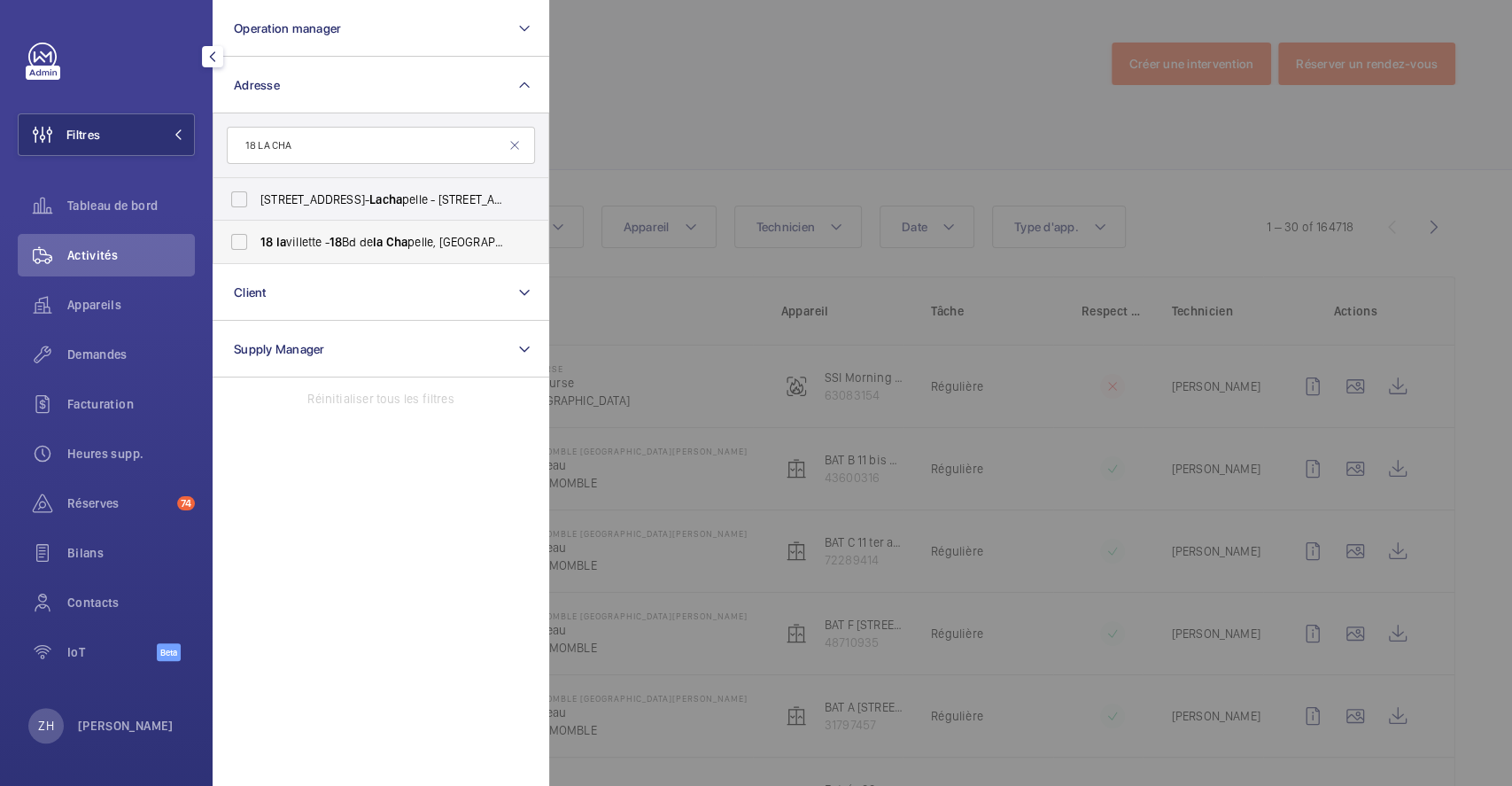
type input "18 LA CHA"
click at [247, 243] on label "18 la villette - 18 Bd de la Cha pelle, PARIS 750 18" at bounding box center [367, 242] width 308 height 43
click at [247, 243] on input "18 la villette - 18 Bd de la Cha pelle, PARIS 750 18" at bounding box center [239, 242] width 36 height 36
checkbox input "true"
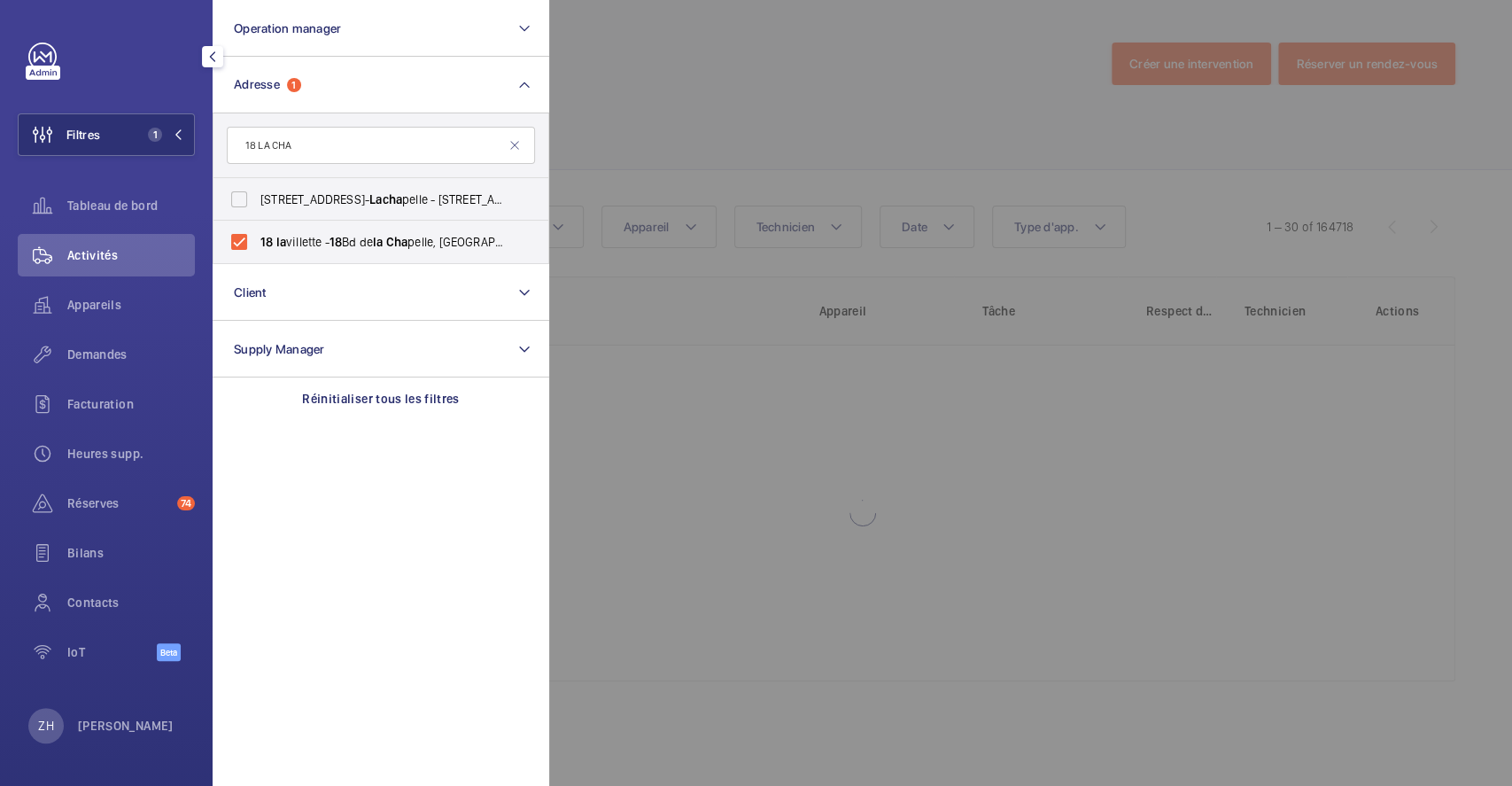
click at [755, 106] on div at bounding box center [1305, 393] width 1512 height 786
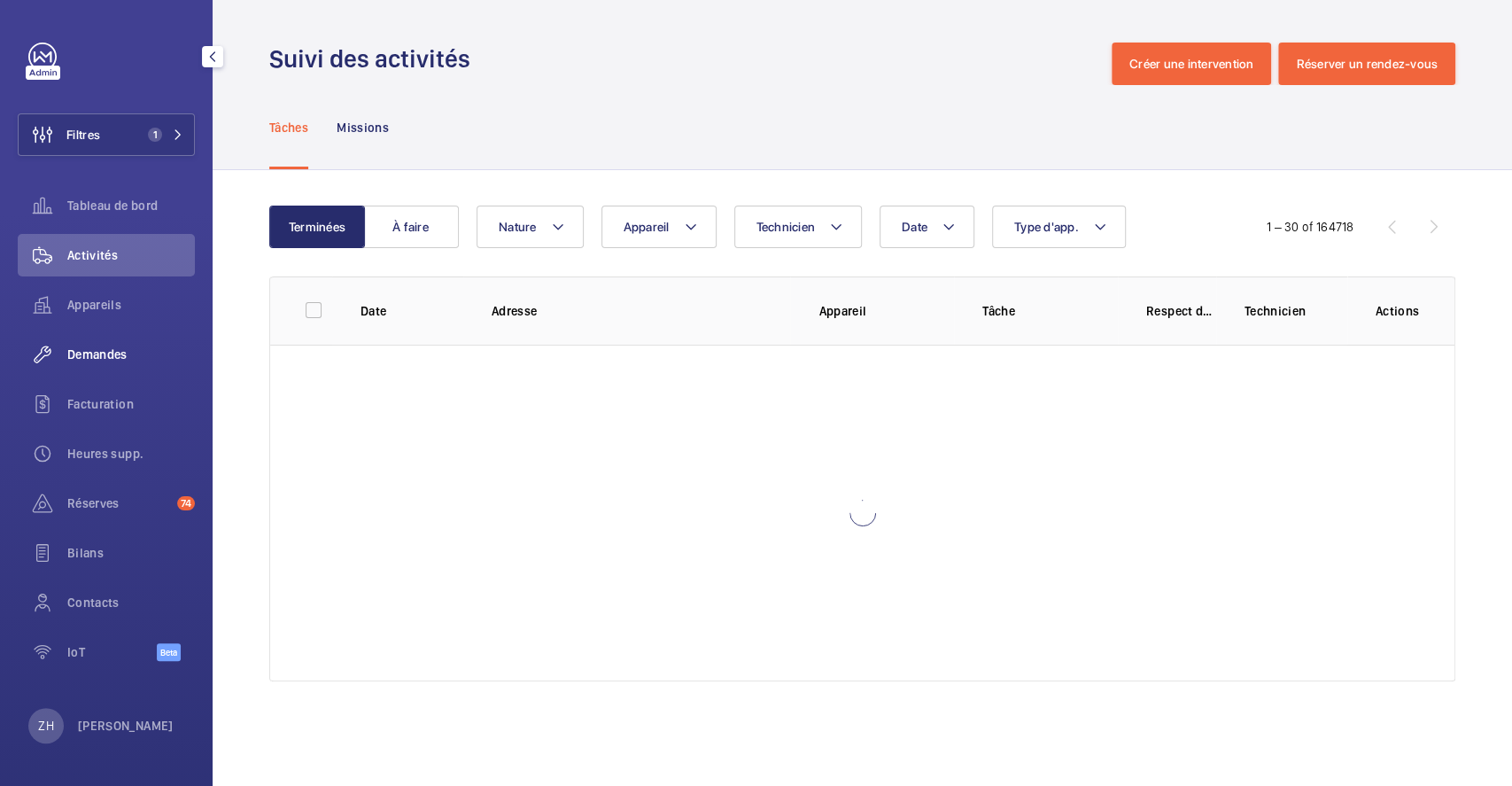
click at [107, 354] on span "Demandes" at bounding box center [131, 354] width 128 height 18
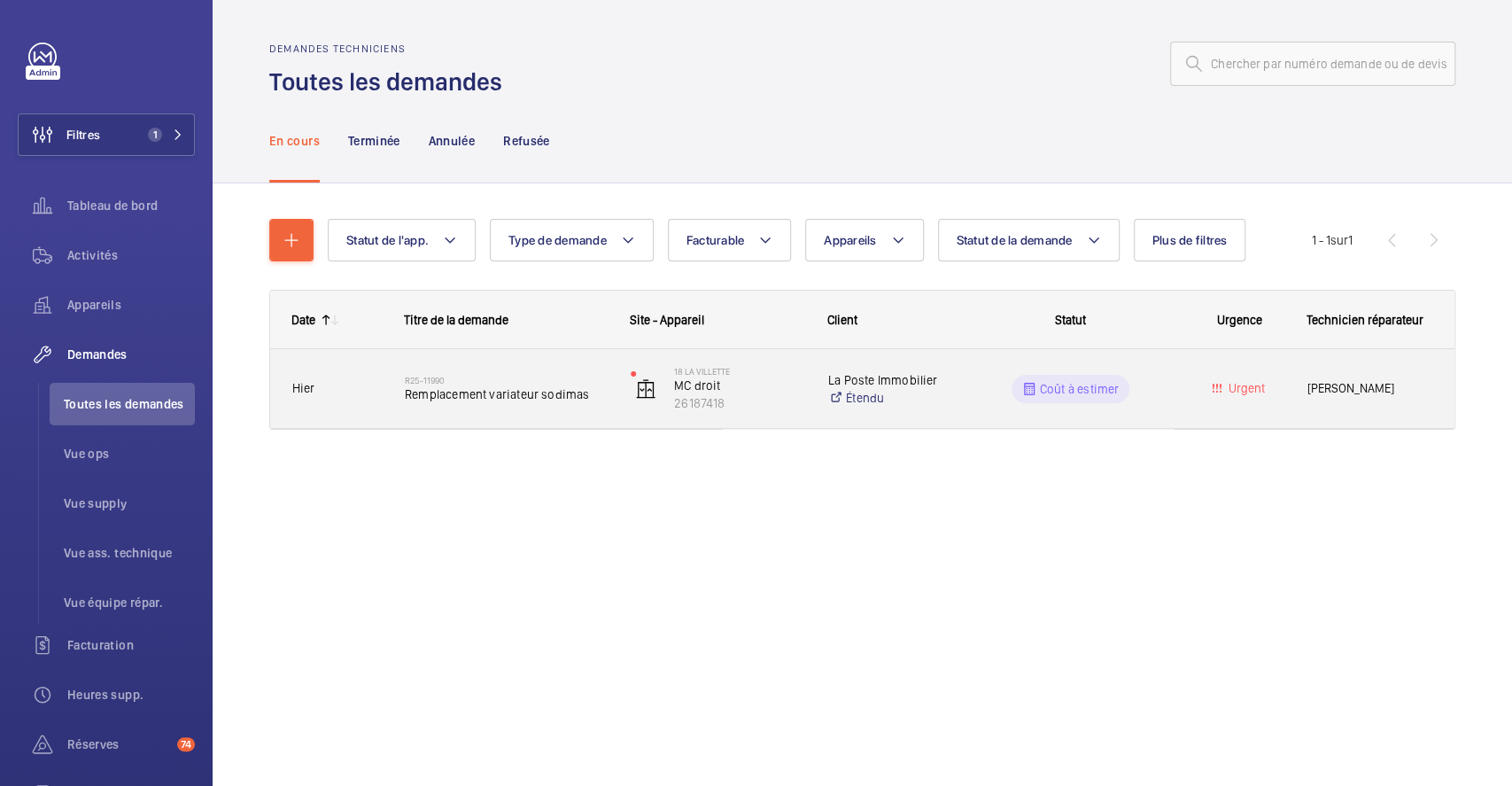
click at [538, 350] on div "R25-11990 Remplacement variateur sodimas" at bounding box center [496, 389] width 224 height 80
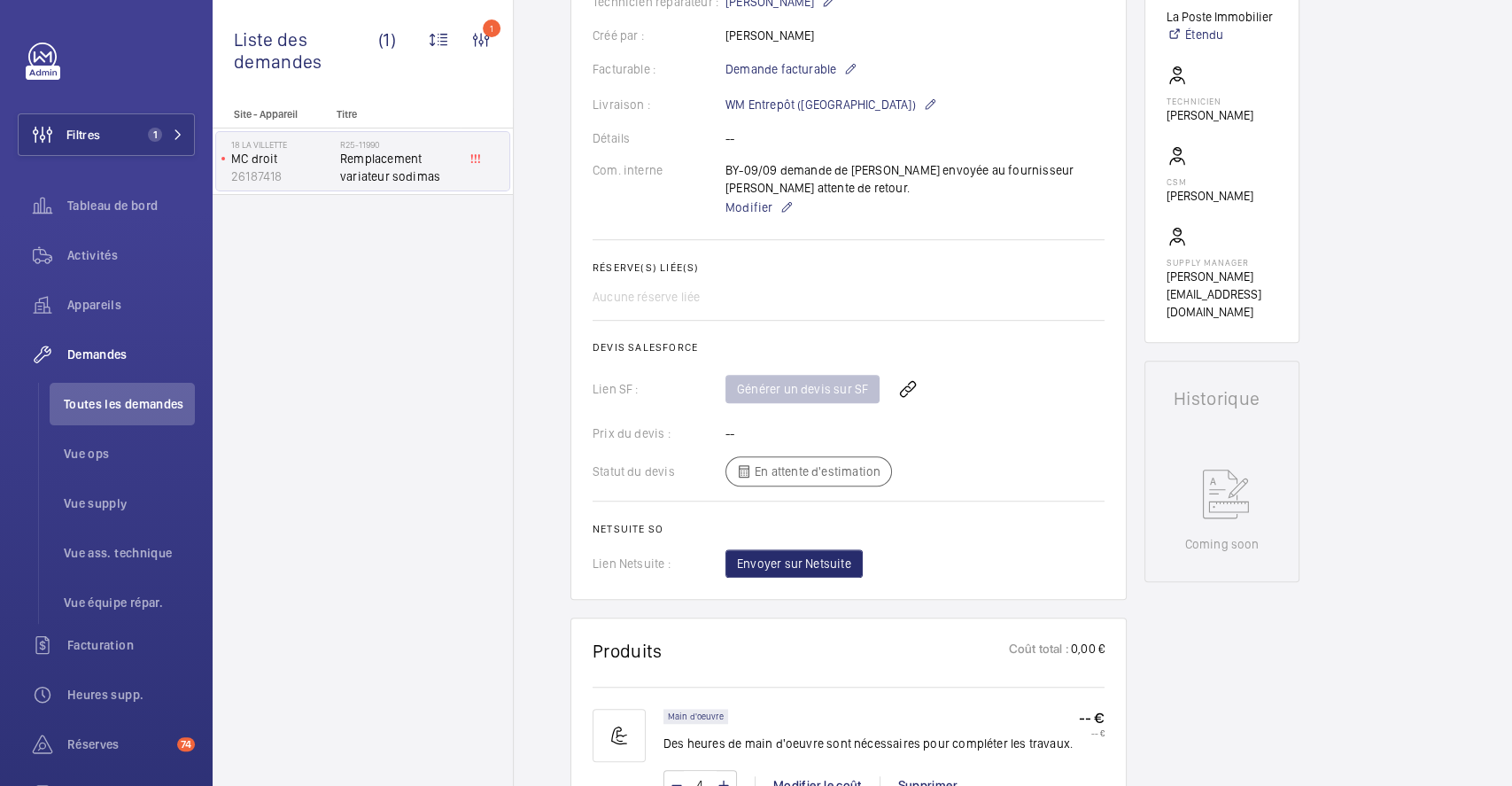
scroll to position [827, 0]
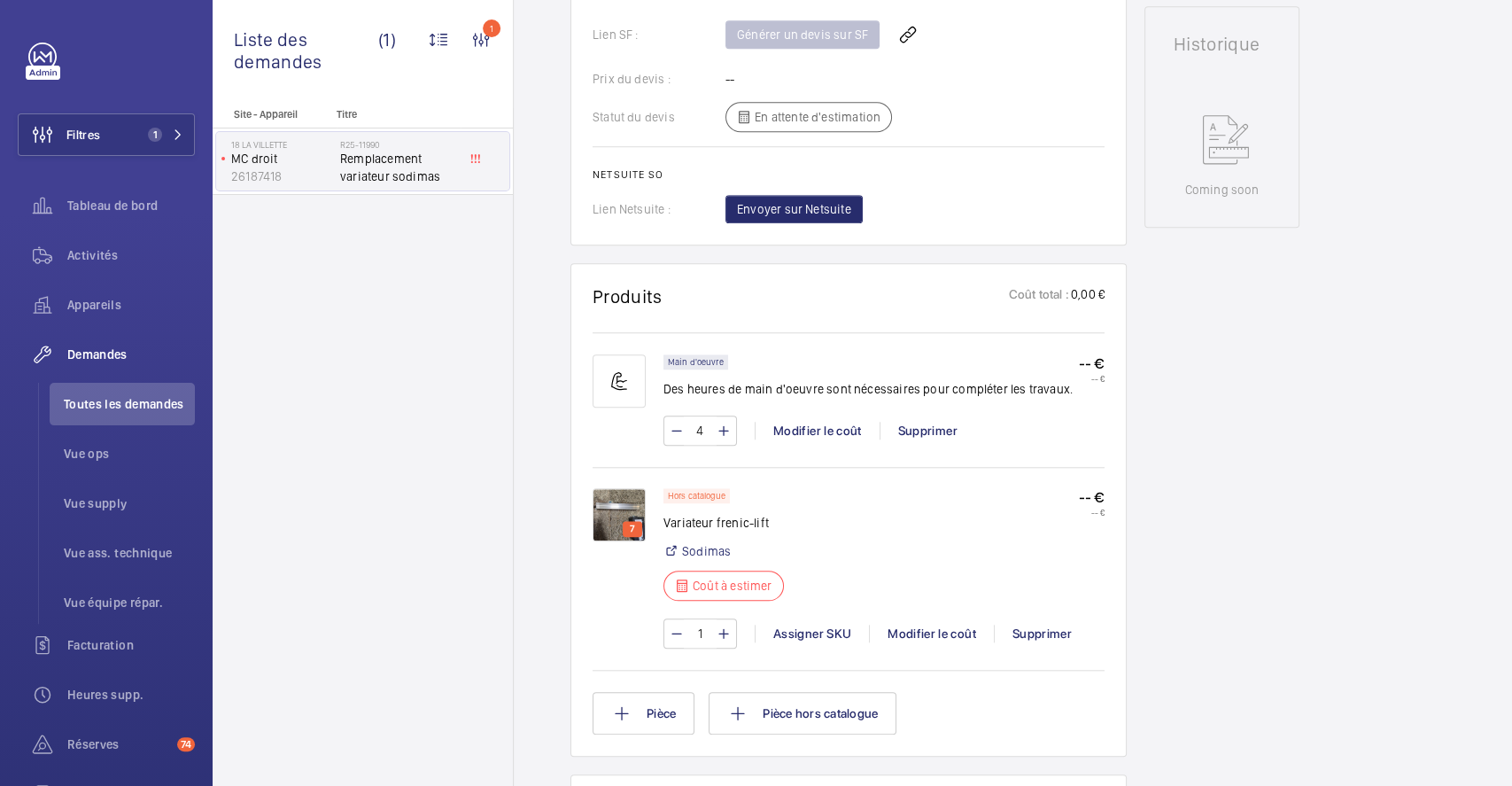
click at [623, 495] on img at bounding box center [619, 515] width 53 height 53
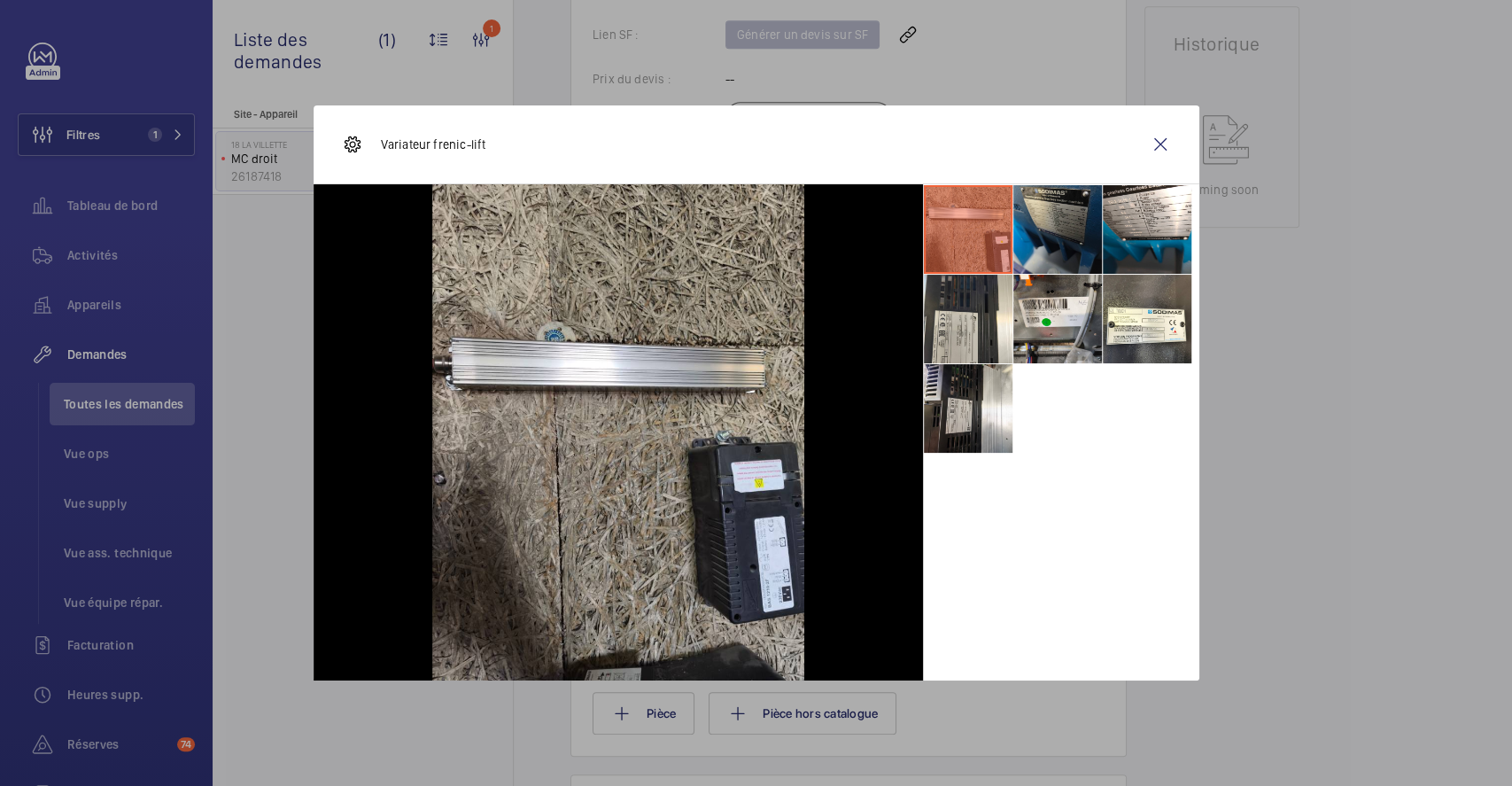
click at [1061, 221] on li at bounding box center [1058, 230] width 89 height 89
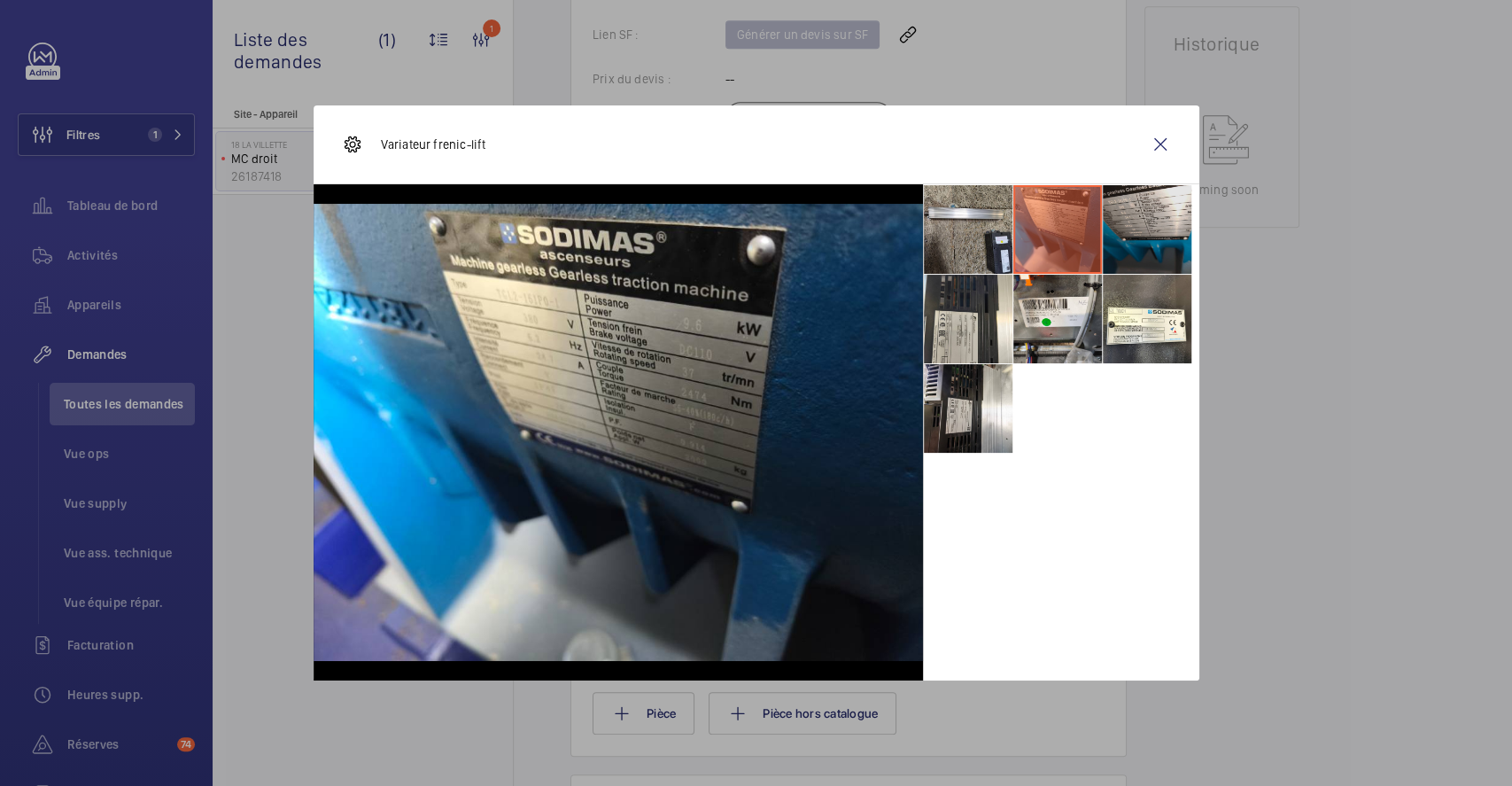
click at [1147, 222] on li at bounding box center [1147, 230] width 89 height 89
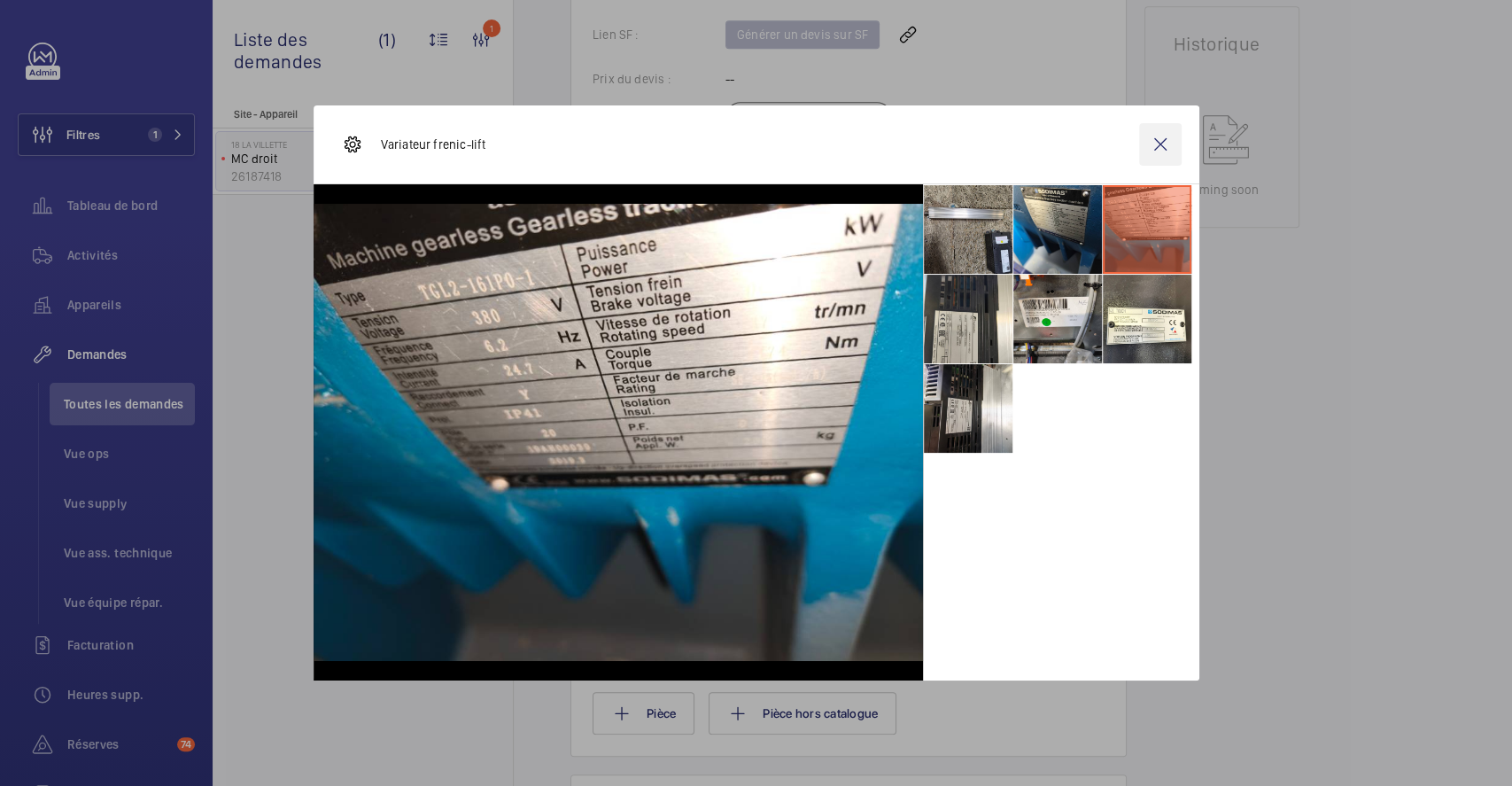
click at [1162, 139] on wm-front-icon-button at bounding box center [1160, 144] width 43 height 43
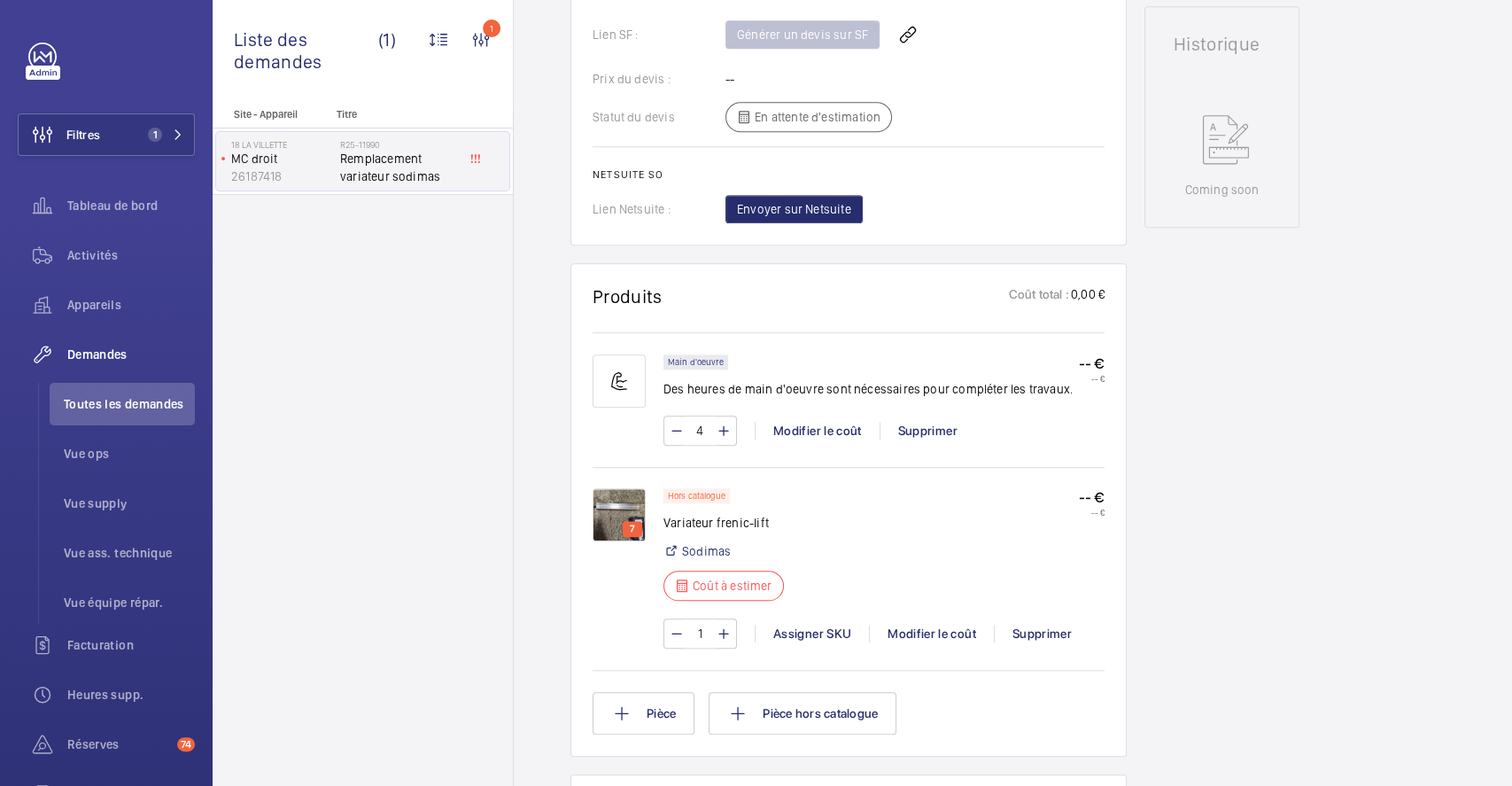
scroll to position [0, 0]
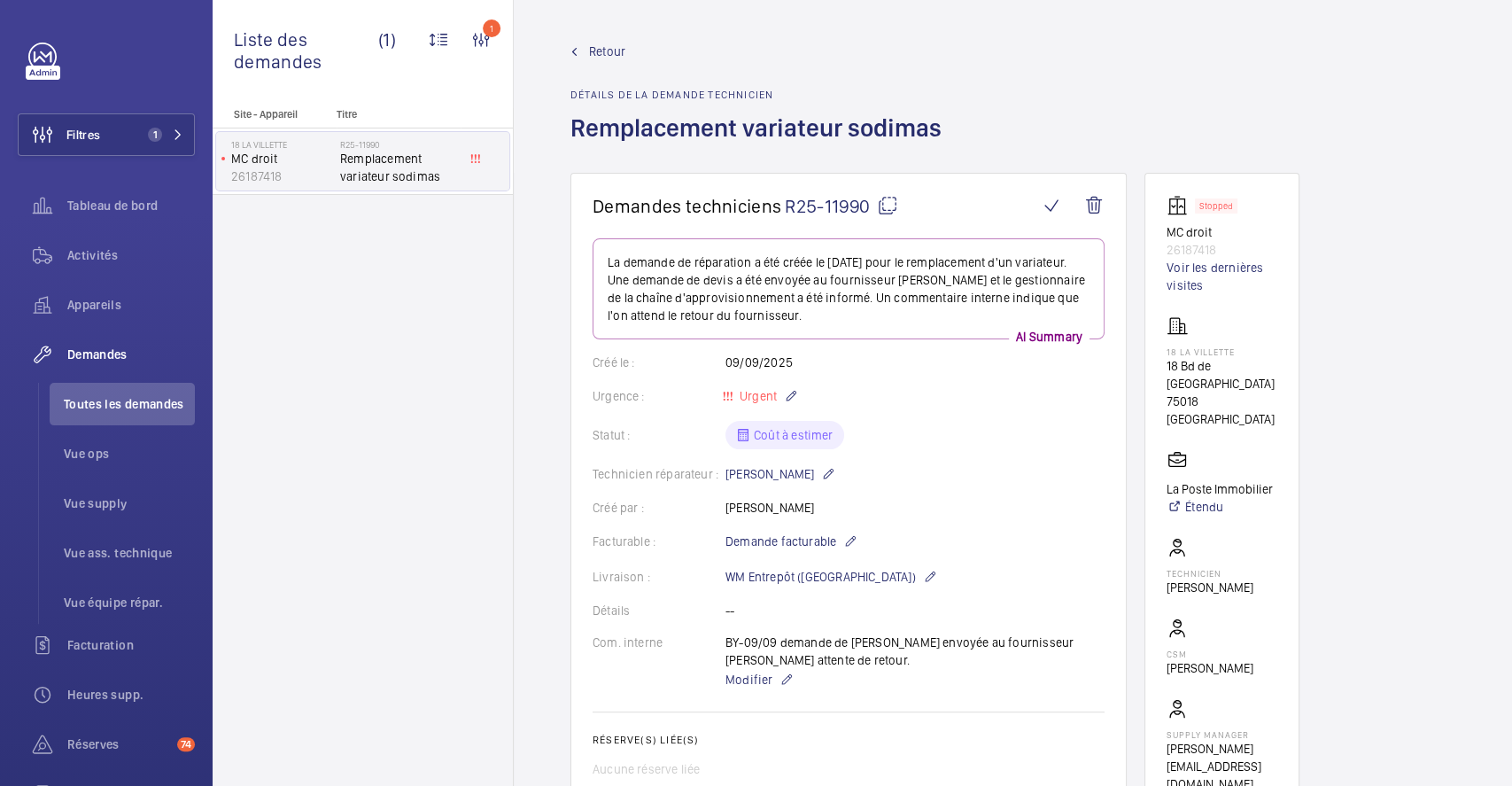
click at [890, 199] on mat-icon at bounding box center [887, 205] width 21 height 21
